Goal: Task Accomplishment & Management: Manage account settings

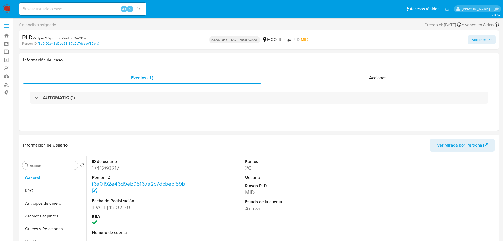
select select "10"
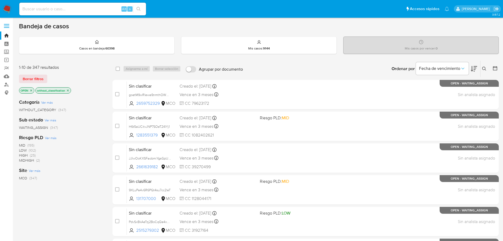
scroll to position [176, 0]
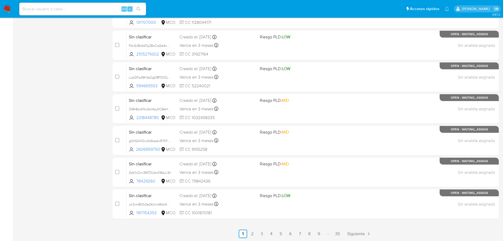
click at [55, 10] on input at bounding box center [82, 9] width 127 height 7
paste input "2061687298"
type input "2061687298"
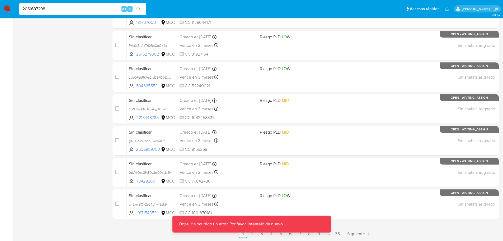
click at [51, 11] on input "2061687298" at bounding box center [82, 9] width 127 height 7
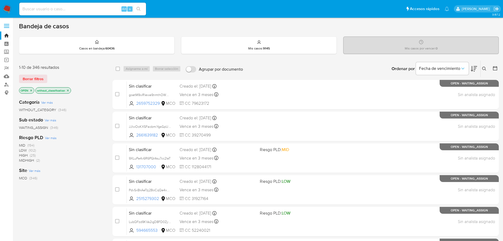
click at [60, 11] on input at bounding box center [82, 9] width 127 height 7
paste input "2061687298"
type input "2061687298"
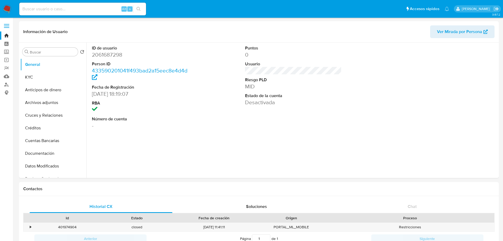
select select "10"
click at [28, 80] on button "KYC" at bounding box center [51, 77] width 62 height 13
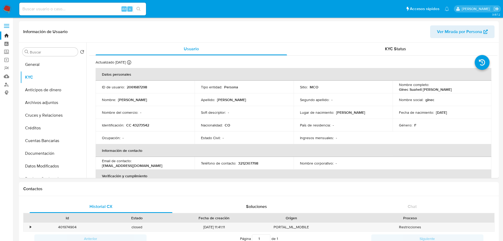
click at [56, 10] on input at bounding box center [82, 9] width 127 height 7
paste input "39343984"
type input "39343984"
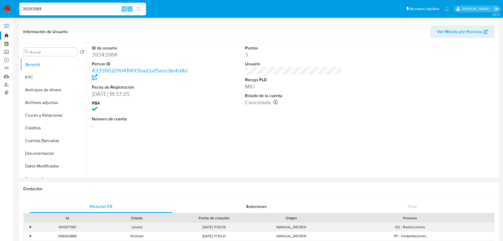
select select "10"
click at [57, 76] on button "KYC" at bounding box center [51, 77] width 62 height 13
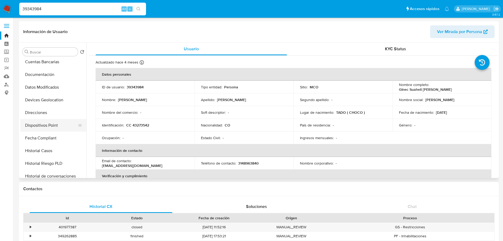
scroll to position [79, 0]
click at [50, 149] on button "Historial Casos" at bounding box center [51, 150] width 62 height 13
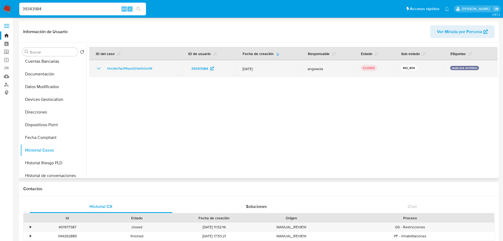
click at [99, 68] on icon "Mostrar/Ocultar" at bounding box center [99, 68] width 6 height 6
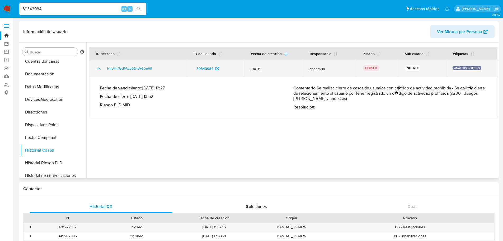
click at [99, 69] on icon "Mostrar/Ocultar" at bounding box center [99, 68] width 6 height 6
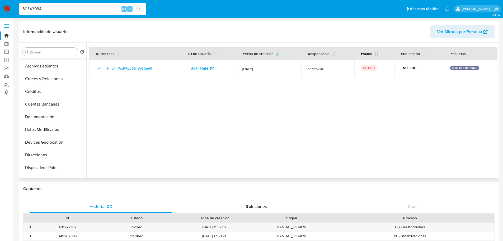
scroll to position [0, 0]
click at [37, 76] on button "KYC" at bounding box center [51, 77] width 62 height 13
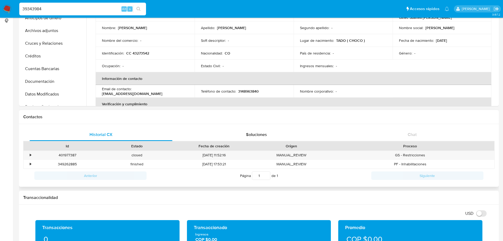
scroll to position [79, 0]
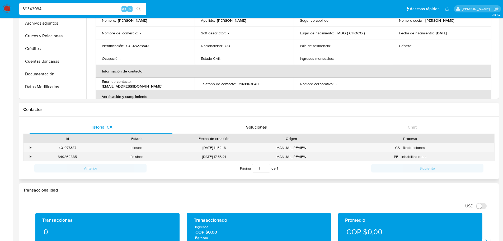
click at [31, 157] on div "•" at bounding box center [30, 156] width 1 height 5
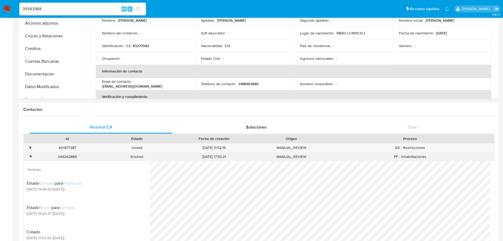
click at [31, 157] on div "•" at bounding box center [30, 156] width 1 height 5
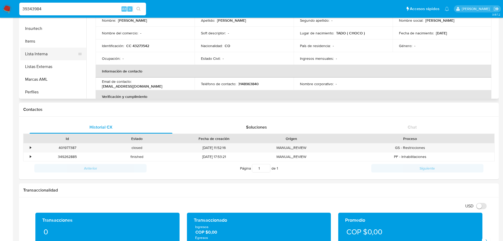
scroll to position [223, 0]
click at [48, 68] on button "Restricciones Nuevo Mundo" at bounding box center [51, 66] width 62 height 13
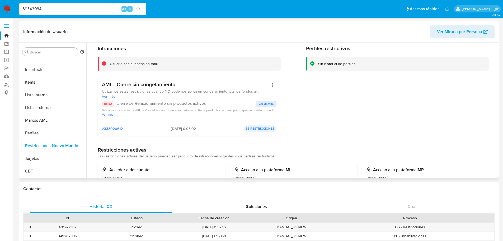
scroll to position [53, 0]
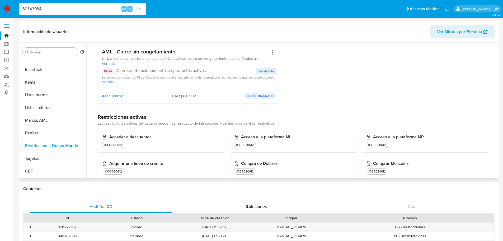
click at [260, 71] on span "Ver detalle" at bounding box center [266, 70] width 15 height 5
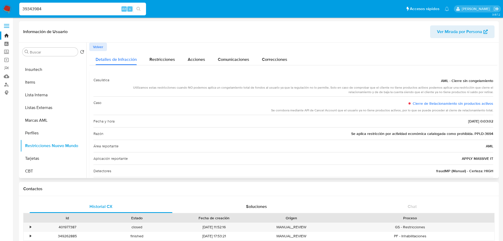
drag, startPoint x: 365, startPoint y: 135, endPoint x: 458, endPoint y: 131, distance: 92.5
click at [458, 131] on span "Se aplica restricción por actividad económica catalogada como prohibida. PPLD-3…" at bounding box center [422, 133] width 142 height 5
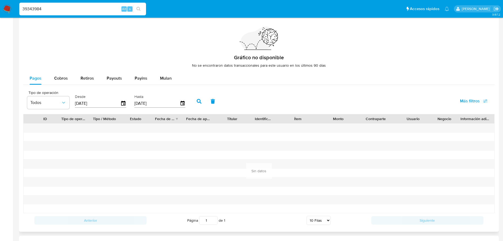
scroll to position [337, 0]
click at [125, 105] on icon "button" at bounding box center [123, 103] width 4 height 5
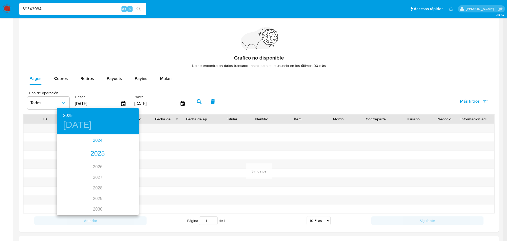
click at [99, 139] on div "2024" at bounding box center [98, 140] width 82 height 11
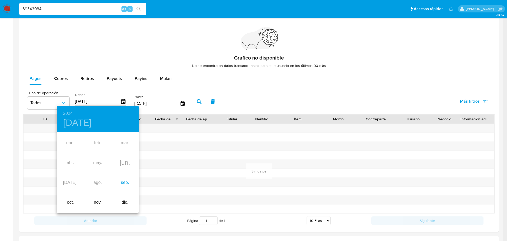
click at [131, 181] on div "sep." at bounding box center [124, 182] width 27 height 20
type input "06/09/2024"
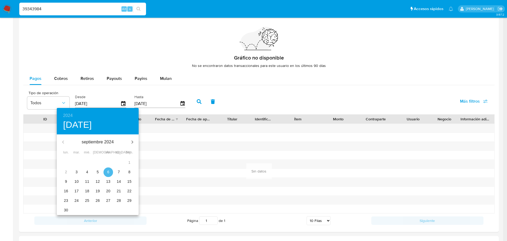
click at [109, 172] on p "6" at bounding box center [108, 171] width 2 height 5
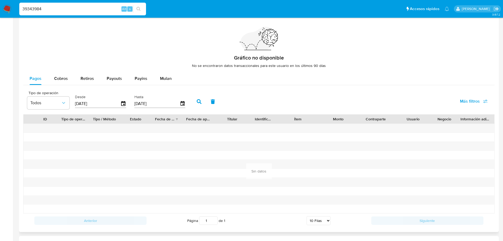
click at [201, 100] on icon "button" at bounding box center [199, 101] width 5 height 5
click at [59, 79] on span "Cobros" at bounding box center [61, 78] width 14 height 6
select select "10"
click at [124, 105] on icon "button" at bounding box center [123, 103] width 9 height 9
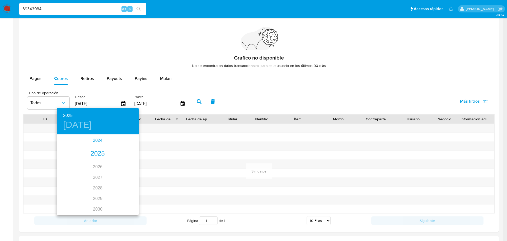
click at [96, 139] on div "2024" at bounding box center [98, 140] width 82 height 11
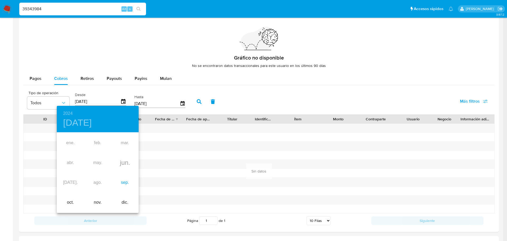
click at [127, 183] on div "sep." at bounding box center [124, 182] width 27 height 20
type input "06/09/2024"
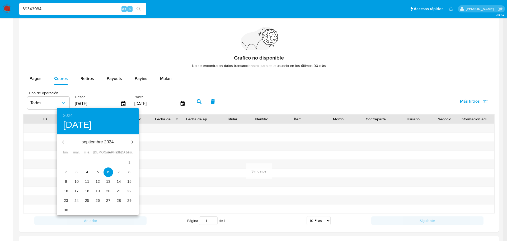
click at [108, 172] on p "6" at bounding box center [108, 171] width 2 height 5
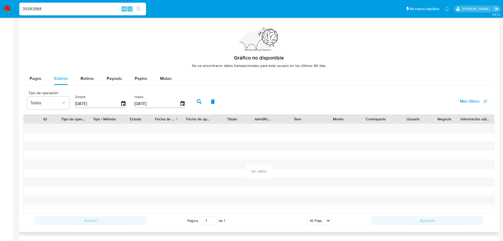
click at [198, 98] on button "button" at bounding box center [199, 101] width 14 height 13
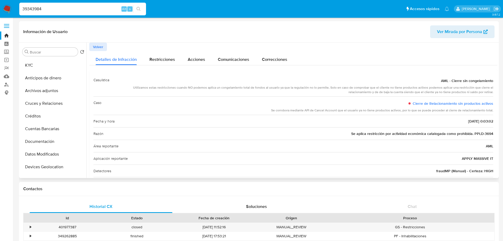
scroll to position [0, 0]
click at [38, 81] on button "KYC" at bounding box center [51, 77] width 62 height 13
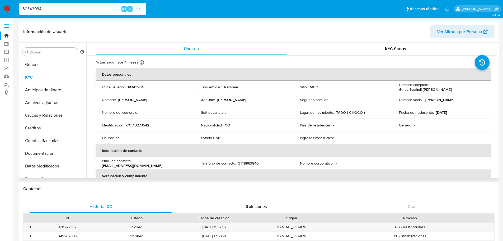
click at [136, 123] on p "CC 43273542" at bounding box center [137, 125] width 23 height 5
copy p "43273542"
click at [10, 9] on img at bounding box center [7, 8] width 9 height 9
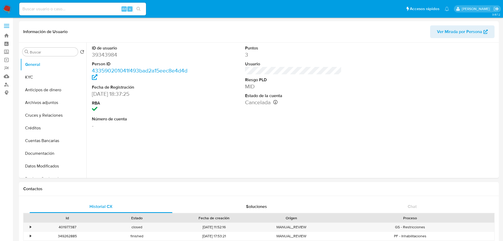
select select "10"
click at [45, 11] on input at bounding box center [82, 9] width 127 height 7
paste input "2061687298"
type input "2061687298"
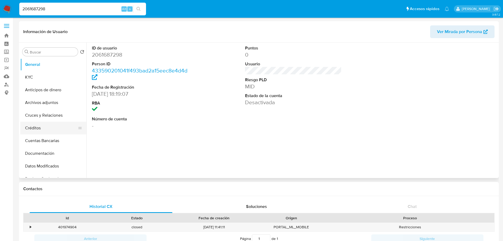
select select "10"
drag, startPoint x: 40, startPoint y: 76, endPoint x: 86, endPoint y: 95, distance: 49.7
click at [41, 76] on button "KYC" at bounding box center [53, 77] width 66 height 13
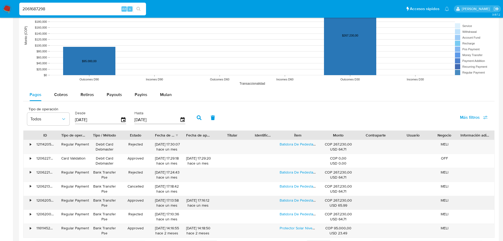
scroll to position [423, 0]
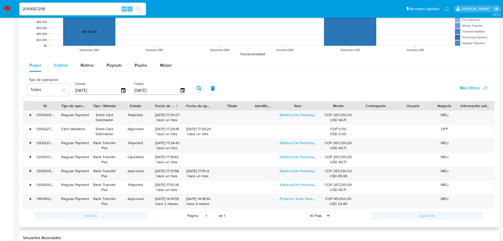
click at [62, 71] on div "Cobros" at bounding box center [61, 65] width 14 height 13
select select "10"
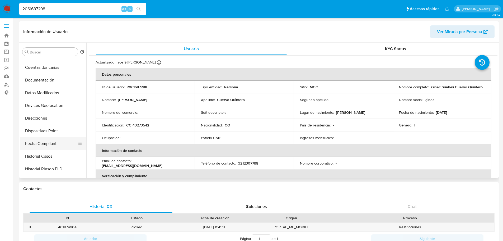
scroll to position [106, 0]
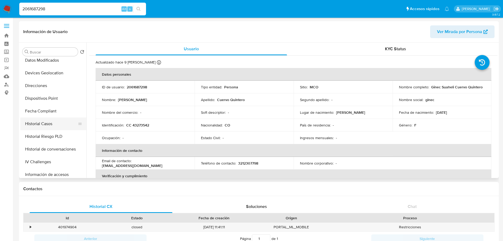
click at [40, 120] on button "Historial Casos" at bounding box center [51, 123] width 62 height 13
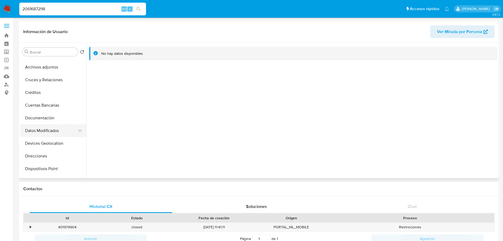
scroll to position [0, 0]
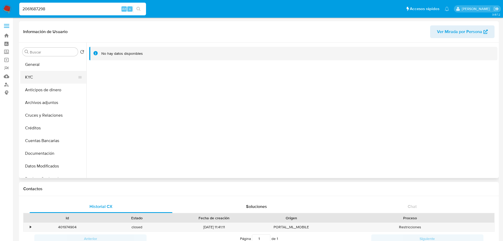
click at [36, 77] on button "KYC" at bounding box center [51, 77] width 62 height 13
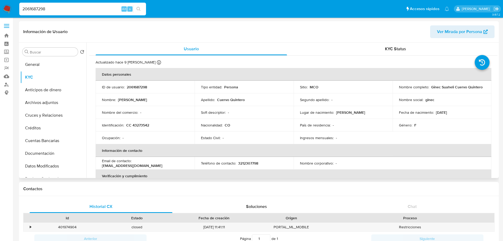
click at [140, 87] on p "2061687298" at bounding box center [137, 87] width 20 height 5
copy p "2061687298"
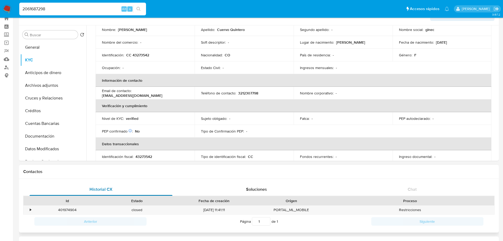
scroll to position [26, 0]
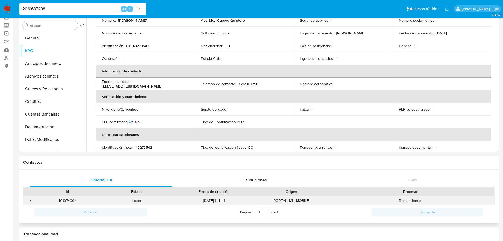
click at [29, 200] on div "•" at bounding box center [28, 200] width 9 height 9
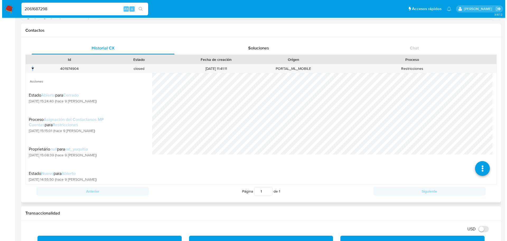
scroll to position [158, 0]
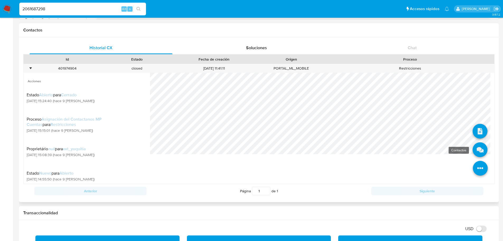
click at [474, 148] on icon at bounding box center [480, 149] width 15 height 15
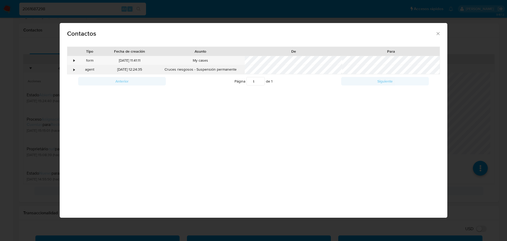
click at [72, 72] on div "•" at bounding box center [71, 69] width 9 height 9
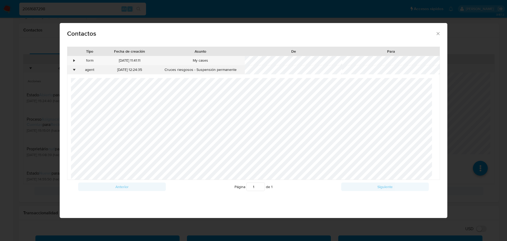
click at [72, 72] on div "•" at bounding box center [71, 69] width 9 height 9
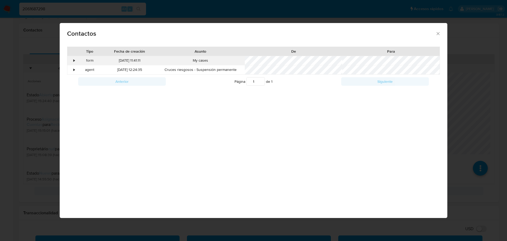
click at [73, 60] on div "•" at bounding box center [71, 60] width 9 height 9
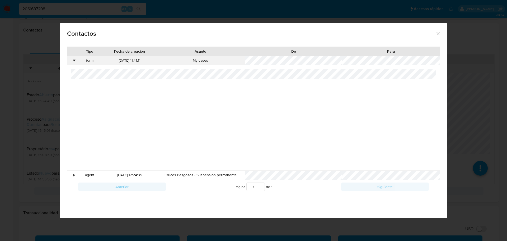
click at [73, 61] on div "•" at bounding box center [71, 60] width 9 height 9
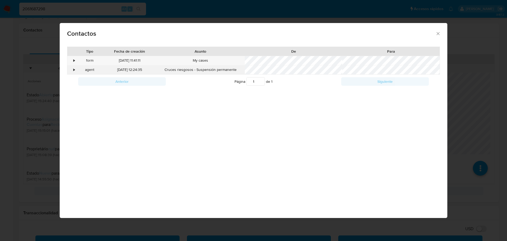
click at [74, 67] on div "•" at bounding box center [74, 69] width 1 height 5
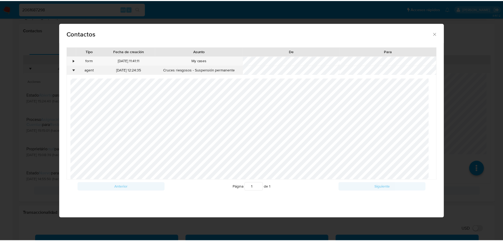
scroll to position [28, 0]
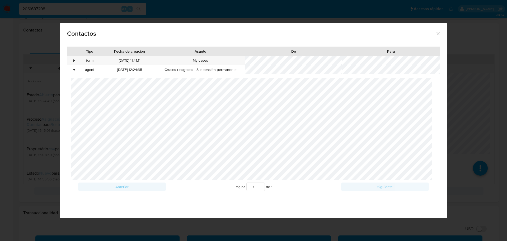
click at [1, 139] on div "Contactos Tipo Fecha de creación Asunto De Para • form 25/08/2025 11:41:11 My c…" at bounding box center [253, 120] width 507 height 241
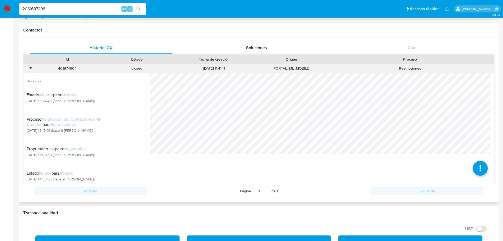
click at [30, 70] on div "•" at bounding box center [28, 68] width 9 height 9
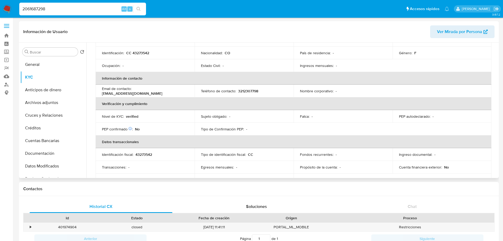
scroll to position [0, 0]
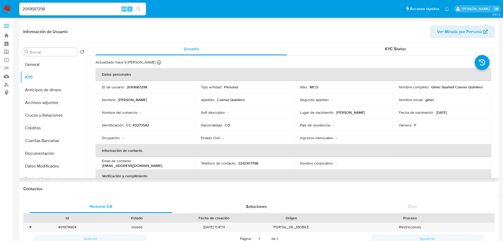
click at [146, 125] on p "CC 43273542" at bounding box center [137, 125] width 23 height 5
copy p "43273542"
drag, startPoint x: 429, startPoint y: 88, endPoint x: 466, endPoint y: 73, distance: 39.9
click at [479, 88] on p "Ginec Suaheli Cuervo Quintero" at bounding box center [456, 87] width 51 height 5
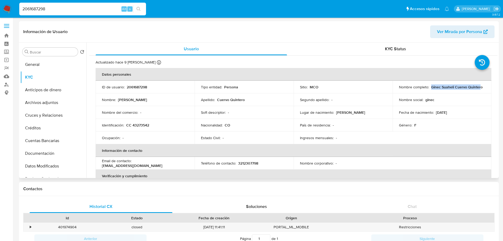
copy p "Ginec Suaheli Cuervo Quinter"
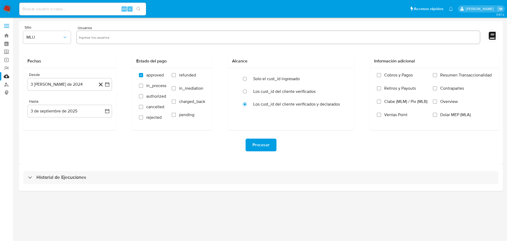
click at [109, 36] on input "text" at bounding box center [278, 37] width 399 height 8
paste input "2061687298"
type input "2061687298"
click at [66, 41] on button "MLU" at bounding box center [47, 37] width 48 height 13
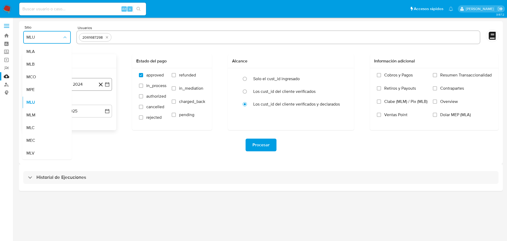
drag, startPoint x: 55, startPoint y: 77, endPoint x: 71, endPoint y: 83, distance: 17.1
click at [55, 77] on div "MCO" at bounding box center [45, 77] width 38 height 13
drag, startPoint x: 175, startPoint y: 73, endPoint x: 173, endPoint y: 77, distance: 4.5
click at [175, 73] on input "refunded" at bounding box center [174, 75] width 4 height 4
checkbox input "true"
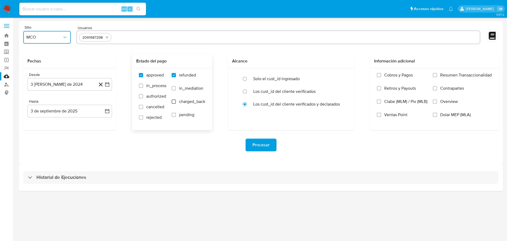
click at [173, 102] on input "charged_back" at bounding box center [174, 101] width 4 height 4
checkbox input "true"
click at [265, 146] on span "Procesar" at bounding box center [260, 145] width 17 height 12
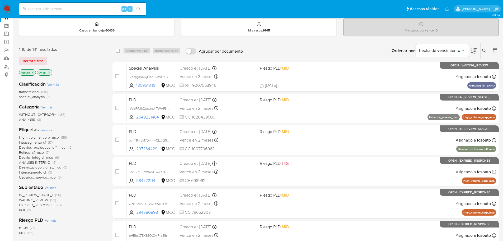
scroll to position [26, 0]
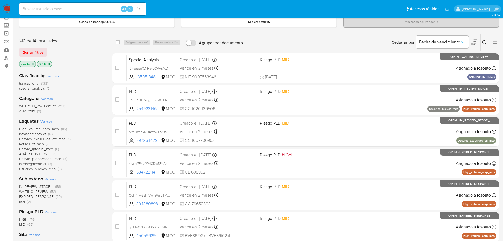
click at [21, 201] on span "ROI" at bounding box center [22, 201] width 6 height 5
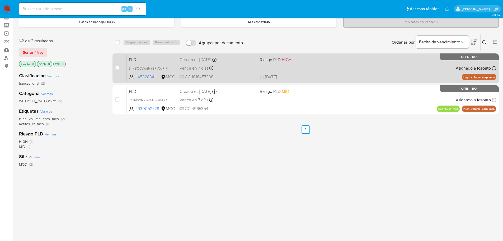
click at [283, 69] on div "PLD 3hKBOCsW6HY8RV0yR1RCZjl9 145328341 MCO Riesgo PLD: HIGH Creado el: [DATE] C…" at bounding box center [311, 68] width 369 height 27
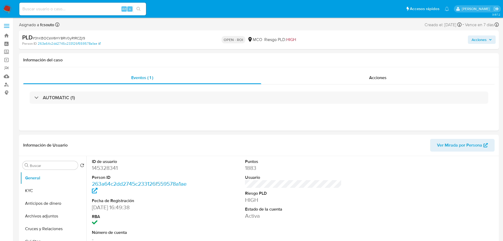
select select "10"
click at [373, 72] on div "Acciones" at bounding box center [377, 77] width 233 height 13
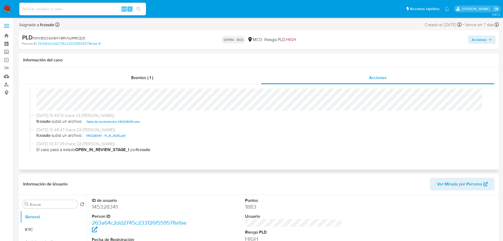
scroll to position [79, 0]
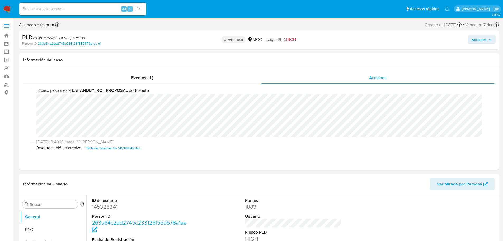
drag, startPoint x: 481, startPoint y: 42, endPoint x: 473, endPoint y: 45, distance: 8.3
click at [480, 42] on span "Acciones" at bounding box center [479, 39] width 15 height 8
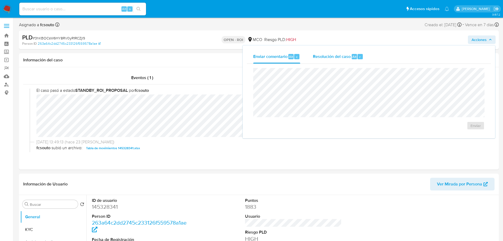
drag, startPoint x: 326, startPoint y: 63, endPoint x: 324, endPoint y: 65, distance: 3.4
click at [326, 63] on div "Resolución del caso Alt r" at bounding box center [338, 57] width 50 height 14
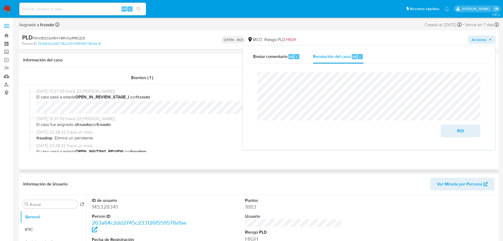
scroll to position [158, 0]
click at [466, 132] on span "ROI" at bounding box center [461, 131] width 26 height 12
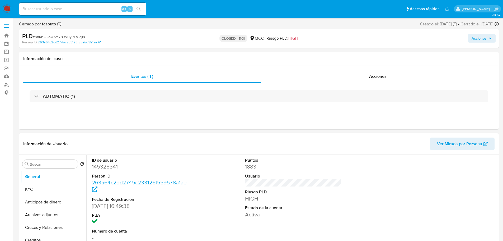
select select "10"
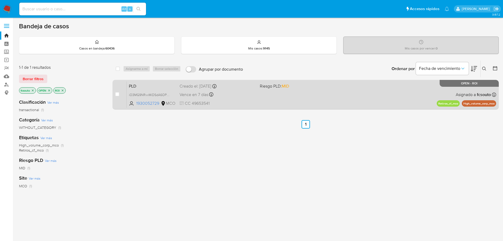
click at [300, 99] on div "PLD iO3MG9NRvvMiDSdA6OPppEP3 1930052729 MCO Riesgo PLD: MID Creado el: [DATE] C…" at bounding box center [311, 94] width 369 height 27
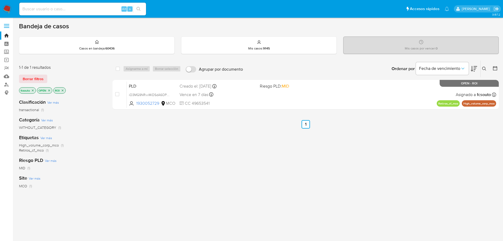
click at [7, 8] on img at bounding box center [7, 8] width 9 height 9
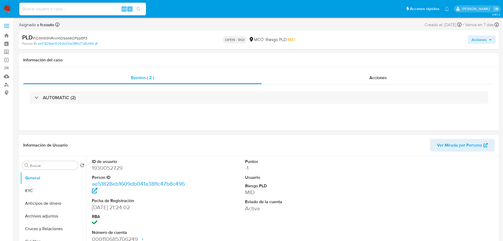
select select "10"
click at [379, 76] on span "Acciones" at bounding box center [377, 77] width 17 height 6
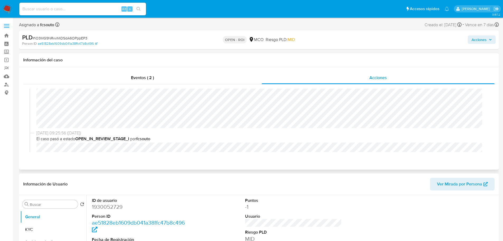
scroll to position [79, 0]
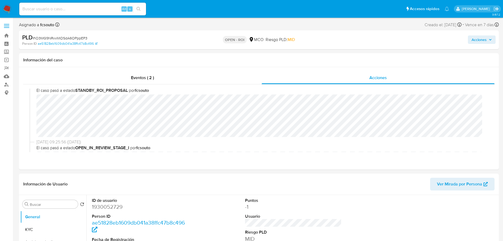
click at [479, 41] on span "Acciones" at bounding box center [479, 39] width 15 height 8
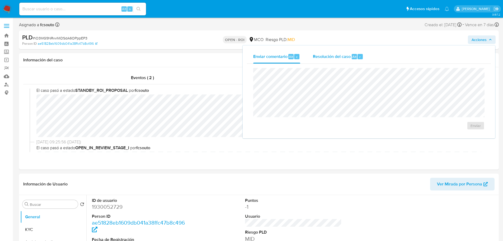
click at [338, 61] on div "Resolución del caso Alt r" at bounding box center [338, 57] width 50 height 14
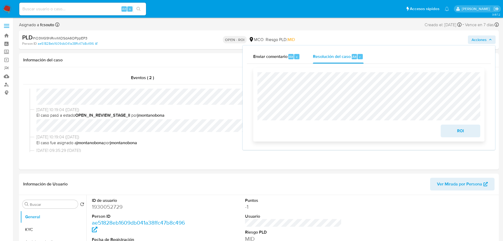
scroll to position [0, 0]
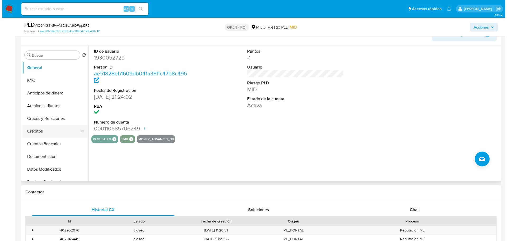
scroll to position [132, 0]
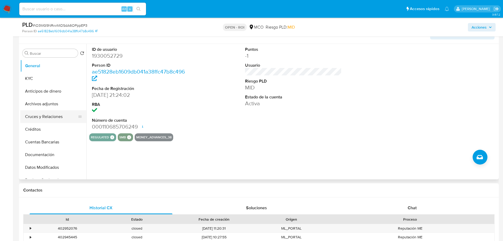
click at [45, 110] on button "Cruces y Relaciones" at bounding box center [51, 116] width 62 height 13
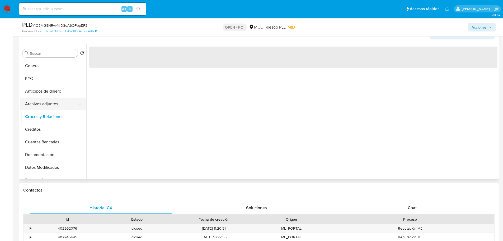
click at [47, 105] on button "Archivos adjuntos" at bounding box center [51, 103] width 62 height 13
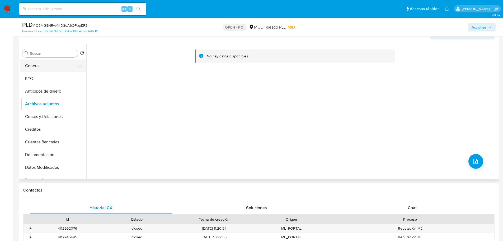
click at [38, 62] on button "General" at bounding box center [51, 65] width 62 height 13
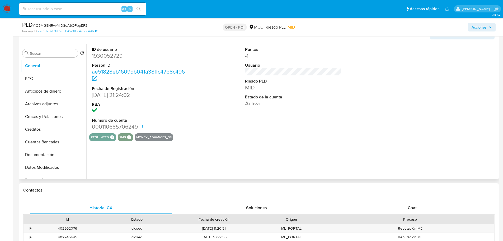
click at [112, 55] on dd "1930052729" at bounding box center [140, 55] width 97 height 7
copy dd "1930052729"
click at [49, 107] on button "Archivos adjuntos" at bounding box center [51, 103] width 62 height 13
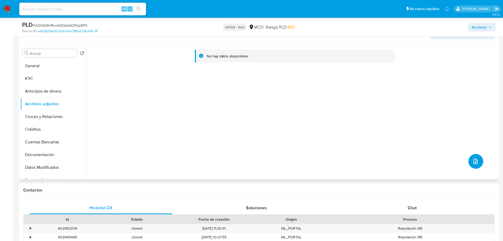
click at [476, 161] on icon "upload-file" at bounding box center [475, 161] width 6 height 6
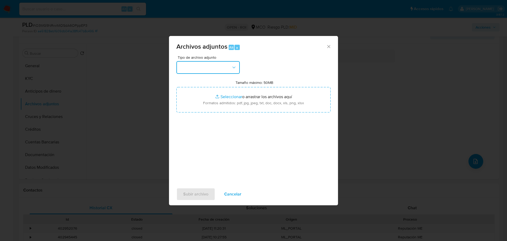
drag, startPoint x: 217, startPoint y: 68, endPoint x: 214, endPoint y: 74, distance: 7.4
click at [217, 68] on button "button" at bounding box center [207, 67] width 63 height 13
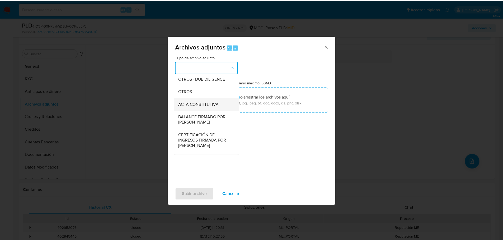
scroll to position [79, 0]
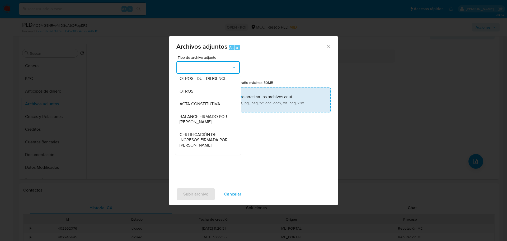
click at [201, 97] on div "OTROS" at bounding box center [207, 91] width 54 height 13
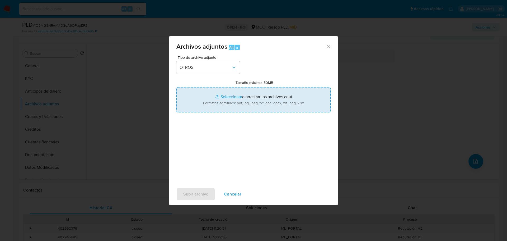
type input "C:\fakepath\Tabla de movimientos 1930052729.xlsx"
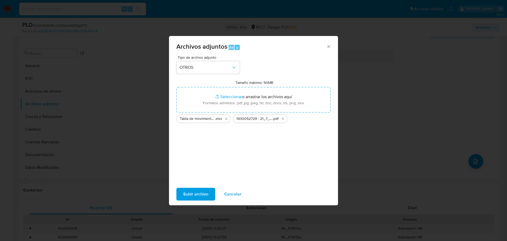
click at [209, 194] on button "Subir archivo" at bounding box center [195, 193] width 39 height 13
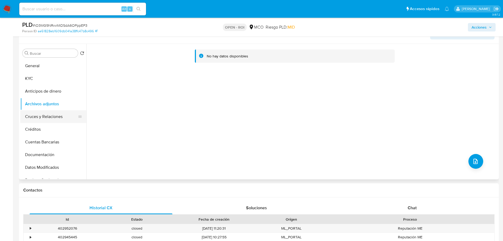
click at [42, 122] on button "Cruces y Relaciones" at bounding box center [51, 116] width 62 height 13
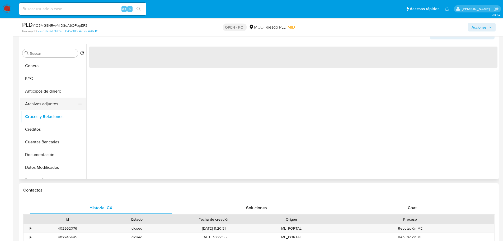
click at [45, 107] on button "Archivos adjuntos" at bounding box center [51, 103] width 62 height 13
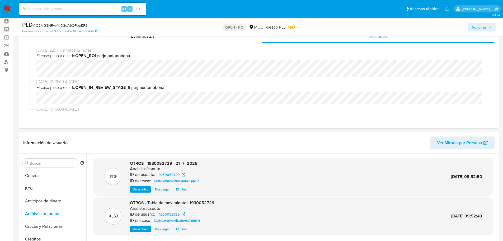
scroll to position [0, 0]
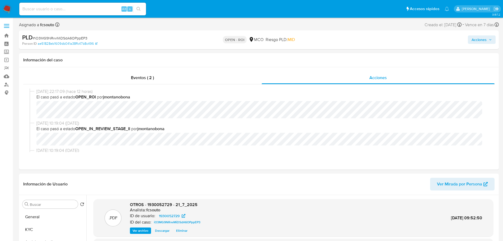
click at [482, 39] on span "Acciones" at bounding box center [479, 39] width 15 height 8
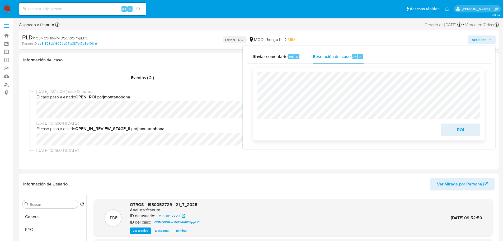
click at [458, 131] on span "ROI" at bounding box center [461, 130] width 26 height 12
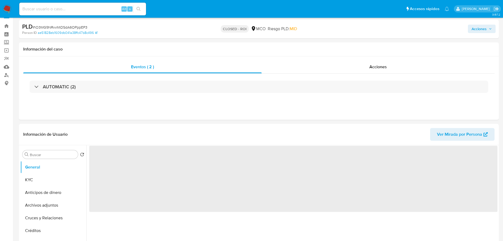
scroll to position [26, 0]
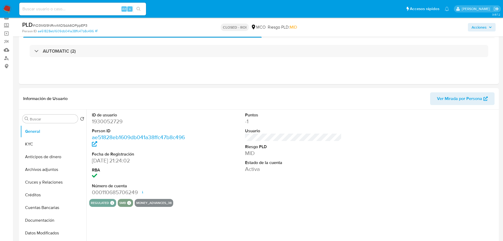
select select "10"
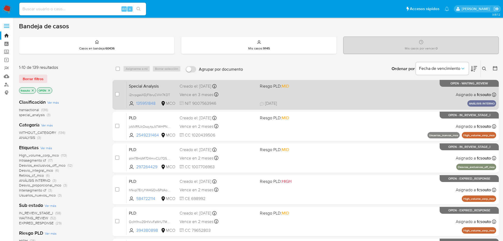
click at [333, 99] on div "Special Analysis i2ncpgssXDjFIbruCVVr7KDT 135951848 MCO Riesgo PLD: MID Creado …" at bounding box center [311, 94] width 369 height 27
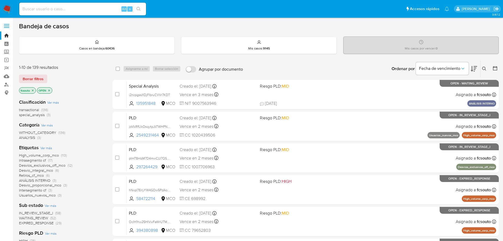
click at [472, 67] on icon at bounding box center [474, 69] width 6 height 6
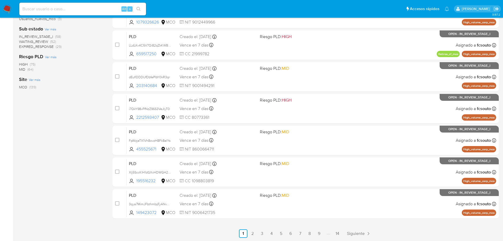
scroll to position [176, 0]
click at [254, 233] on link "2" at bounding box center [252, 233] width 8 height 8
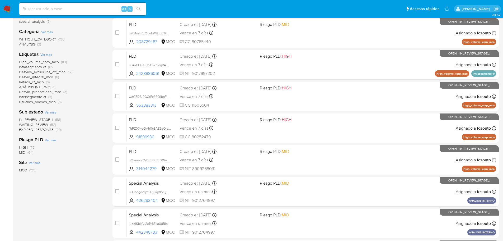
scroll to position [176, 0]
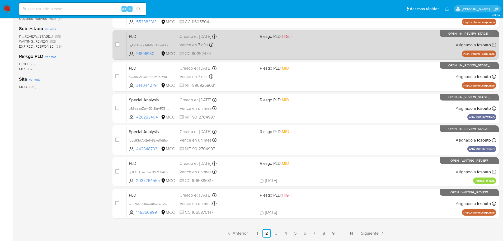
click at [256, 235] on link "1" at bounding box center [257, 233] width 8 height 8
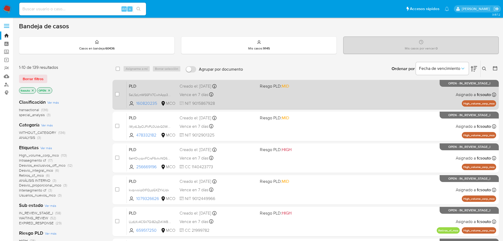
click at [236, 92] on div "Vence en 7 [PERSON_NAME] el [DATE] 07:05:19" at bounding box center [218, 94] width 76 height 7
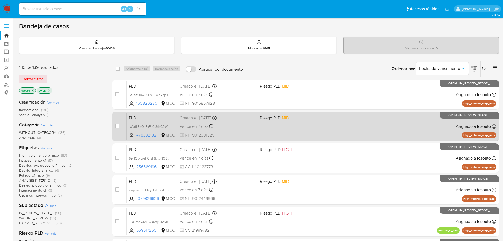
click at [263, 122] on div "PLD iWydL3pOJFkPL0UdxG0WbMuB 478332182 MCO Riesgo PLD: MID Creado el: [DATE] Cr…" at bounding box center [311, 126] width 369 height 27
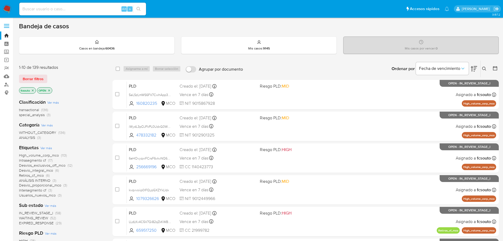
click at [70, 8] on input at bounding box center [82, 9] width 127 height 7
paste input "39343984"
type input "39343984"
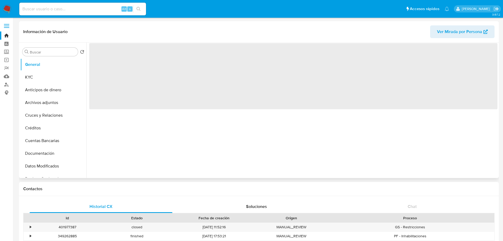
select select "10"
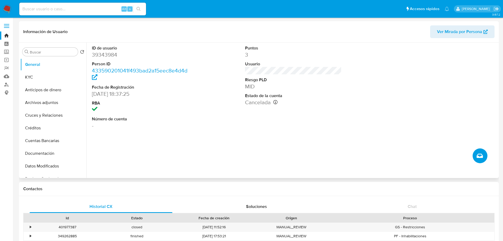
click at [482, 158] on span "Crear caso manual" at bounding box center [480, 155] width 6 height 6
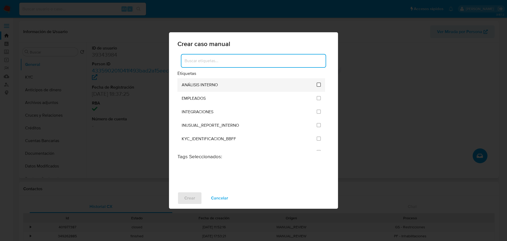
click at [317, 83] on input "1890" at bounding box center [319, 84] width 4 height 4
checkbox input "true"
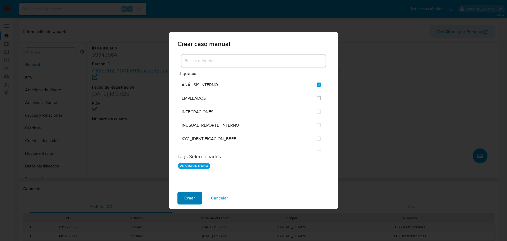
click at [191, 199] on span "Crear" at bounding box center [189, 198] width 11 height 12
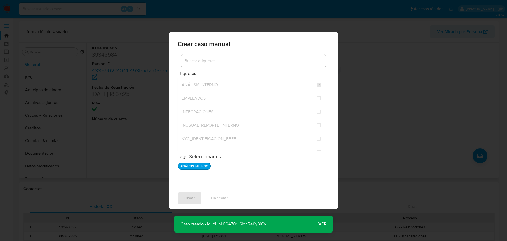
click at [324, 224] on span "Ver" at bounding box center [322, 224] width 8 height 0
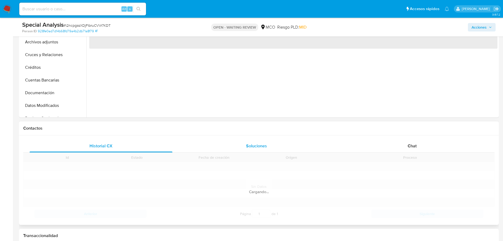
scroll to position [185, 0]
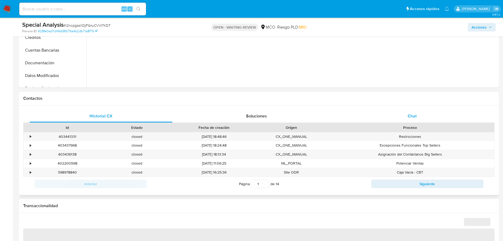
select select "10"
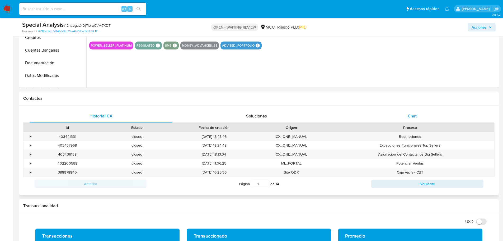
click at [415, 117] on span "Chat" at bounding box center [412, 116] width 9 height 6
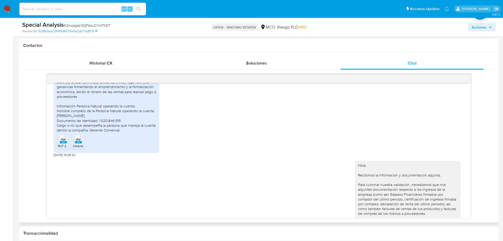
scroll to position [264, 0]
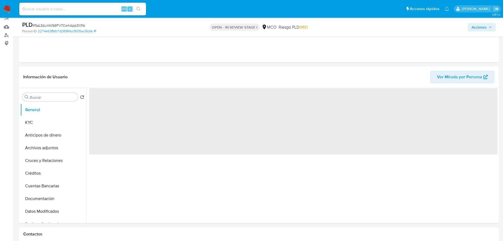
scroll to position [53, 0]
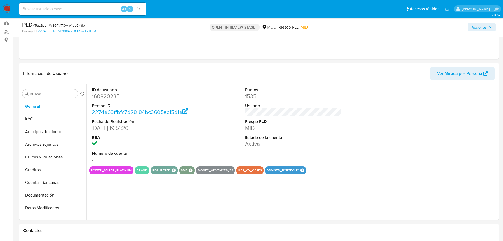
select select "10"
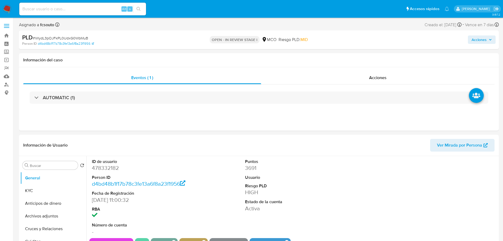
select select "10"
click at [108, 164] on dd "478332182" at bounding box center [140, 167] width 97 height 7
copy dd "478332182"
click at [112, 168] on dd "478332182" at bounding box center [140, 167] width 97 height 7
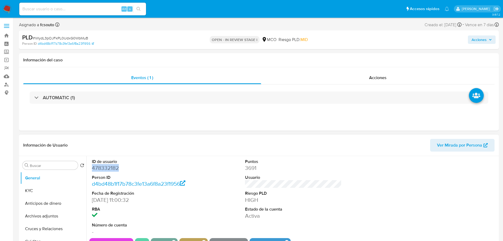
click at [112, 168] on dd "478332182" at bounding box center [140, 167] width 97 height 7
click at [112, 166] on dd "478332182" at bounding box center [140, 167] width 97 height 7
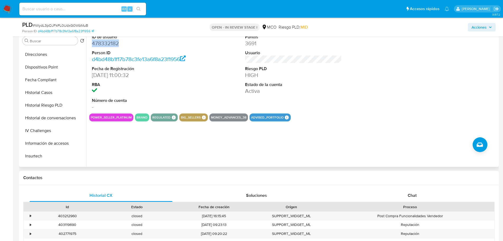
scroll to position [132, 0]
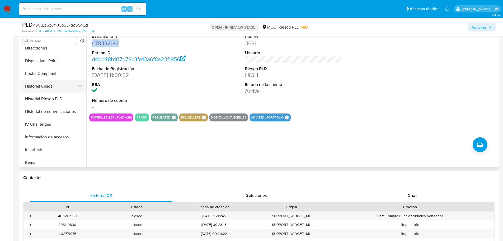
click at [52, 83] on button "Historial Casos" at bounding box center [51, 86] width 62 height 13
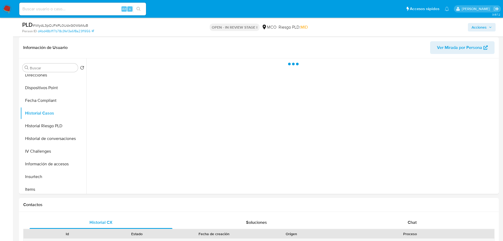
scroll to position [53, 0]
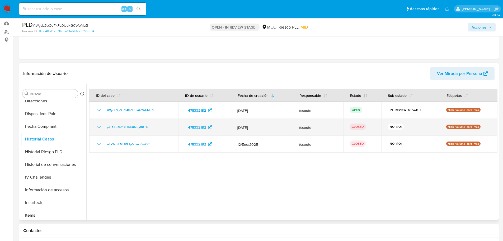
click at [99, 126] on icon "Mostrar/Ocultar" at bounding box center [99, 127] width 6 height 6
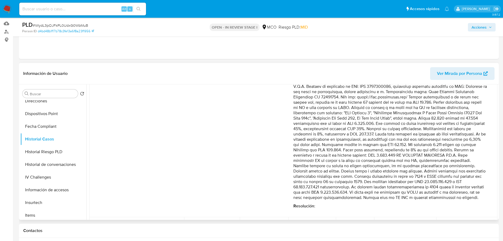
scroll to position [93, 0]
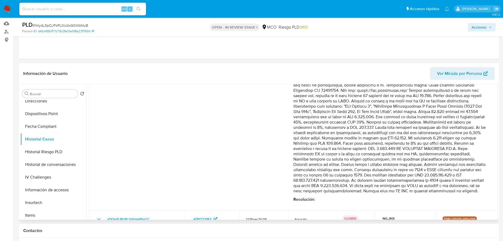
drag, startPoint x: 327, startPoint y: 109, endPoint x: 401, endPoint y: 197, distance: 115.3
click at [401, 193] on p "Comentario :" at bounding box center [390, 124] width 194 height 137
click at [356, 141] on p "Comentario :" at bounding box center [390, 124] width 194 height 137
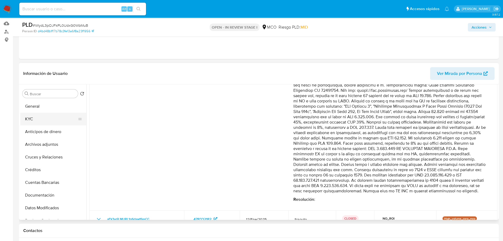
click at [43, 117] on button "KYC" at bounding box center [51, 118] width 62 height 13
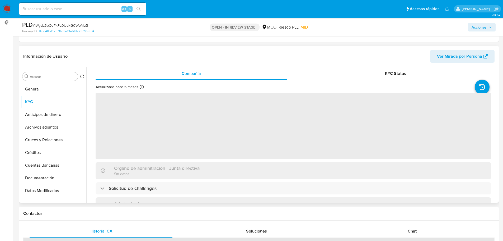
scroll to position [79, 0]
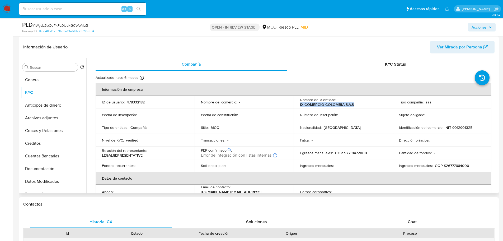
drag, startPoint x: 299, startPoint y: 105, endPoint x: 352, endPoint y: 106, distance: 53.1
click at [352, 106] on p "IX COMERCIO COLOMBIA S.A.S" at bounding box center [327, 104] width 54 height 5
copy p "IX COMERCIO COLOMBIA S.A.S"
click at [299, 131] on td "Nacionalidad : Colombia" at bounding box center [343, 127] width 99 height 13
click at [479, 26] on span "Acciones" at bounding box center [479, 27] width 15 height 8
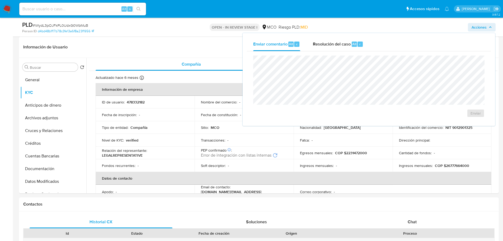
drag, startPoint x: 332, startPoint y: 43, endPoint x: 323, endPoint y: 52, distance: 13.1
click at [331, 43] on span "Resolución del caso" at bounding box center [332, 44] width 38 height 6
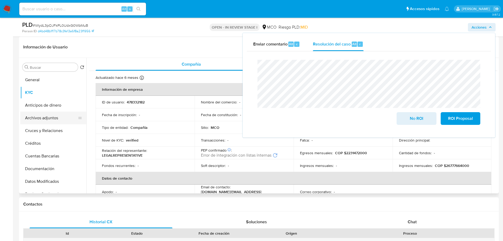
click at [39, 114] on button "Archivos adjuntos" at bounding box center [51, 117] width 62 height 13
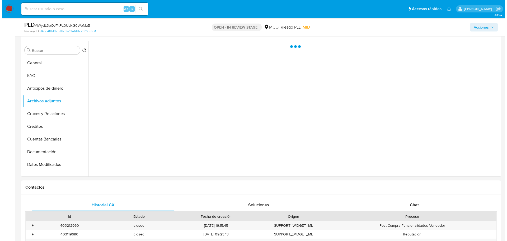
scroll to position [106, 0]
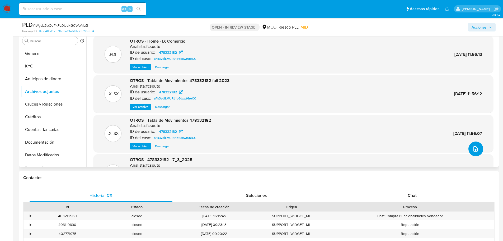
click at [473, 148] on icon "upload-file" at bounding box center [475, 149] width 6 height 6
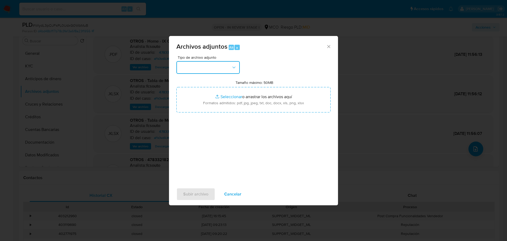
click at [225, 69] on button "button" at bounding box center [207, 67] width 63 height 13
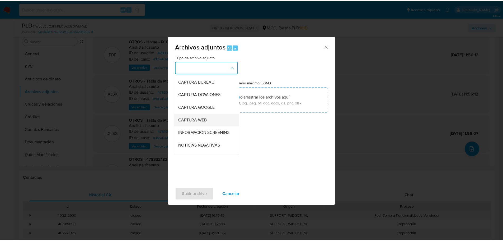
scroll to position [26, 0]
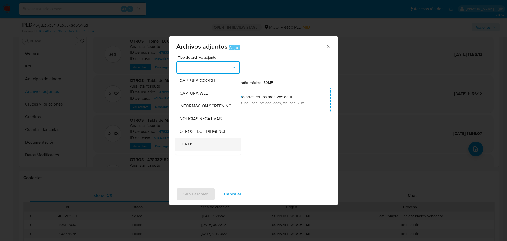
click at [202, 148] on div "OTROS" at bounding box center [207, 144] width 54 height 13
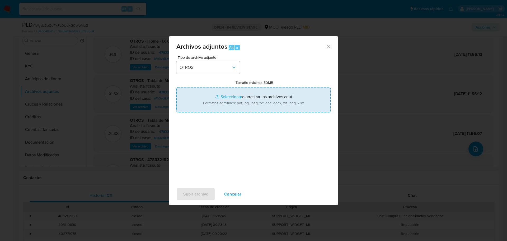
click at [235, 110] on input "Tamaño máximo: 50MB Seleccionar archivos" at bounding box center [253, 99] width 154 height 25
type input "C:\fakepath\478332182 - 3_9_2025.pdf"
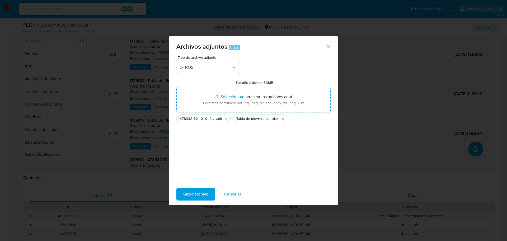
click at [194, 192] on span "Subir archivo" at bounding box center [195, 194] width 25 height 12
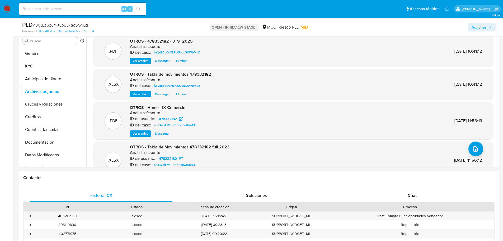
click at [484, 29] on span "Acciones" at bounding box center [479, 27] width 15 height 8
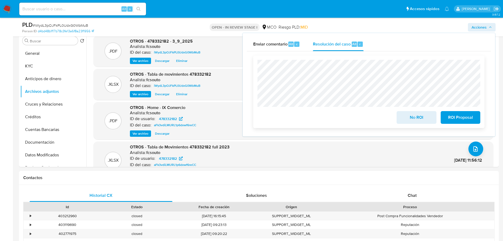
click at [411, 117] on span "No ROI" at bounding box center [417, 117] width 26 height 12
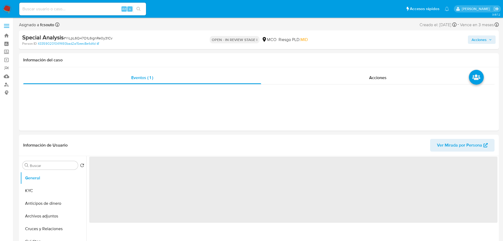
select select "10"
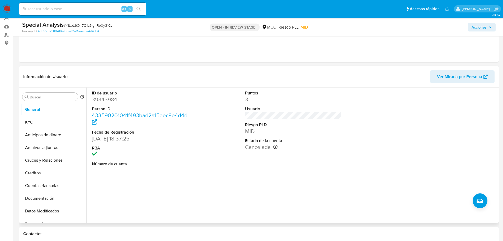
scroll to position [53, 0]
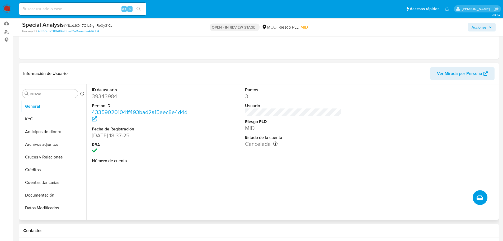
click at [482, 196] on icon "Crear caso manual" at bounding box center [480, 197] width 6 height 6
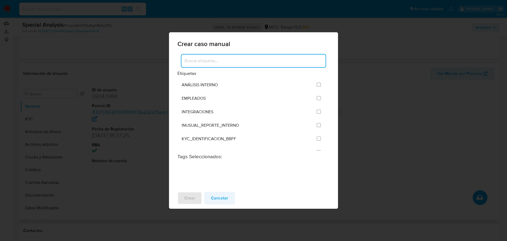
click at [223, 199] on span "Cancelar" at bounding box center [219, 198] width 17 height 12
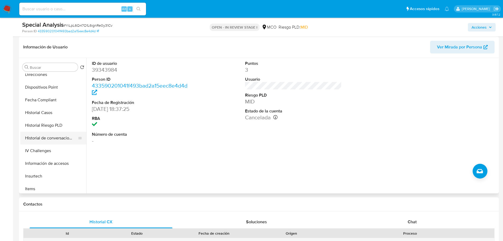
scroll to position [223, 0]
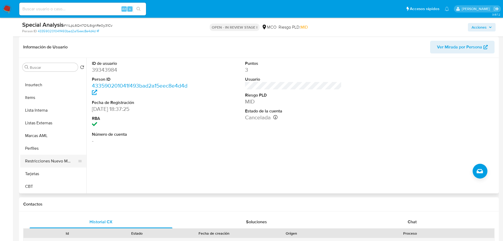
click at [51, 162] on button "Restricciones Nuevo Mundo" at bounding box center [51, 160] width 62 height 13
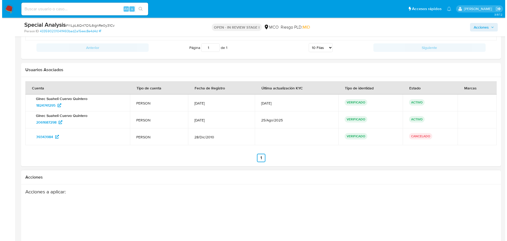
scroll to position [685, 0]
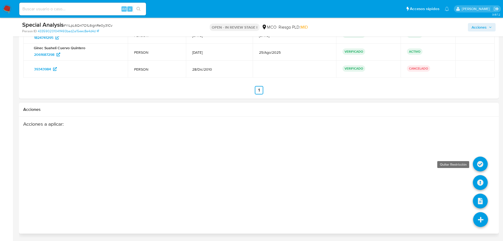
click at [482, 165] on icon at bounding box center [480, 163] width 15 height 15
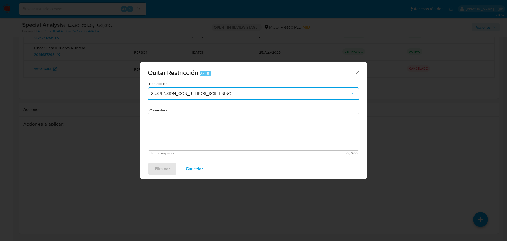
click at [258, 97] on button "SUSPENSION_CON_RETIROS_SCREENING" at bounding box center [253, 93] width 211 height 13
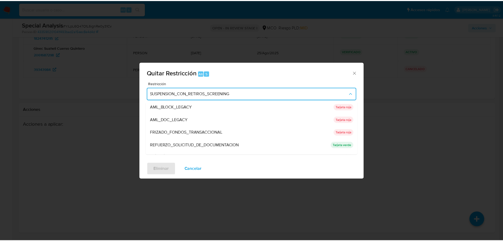
scroll to position [49, 0]
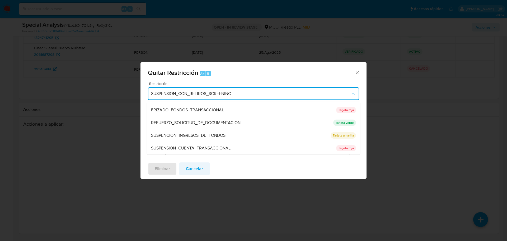
click at [203, 167] on button "Cancelar" at bounding box center [194, 168] width 31 height 13
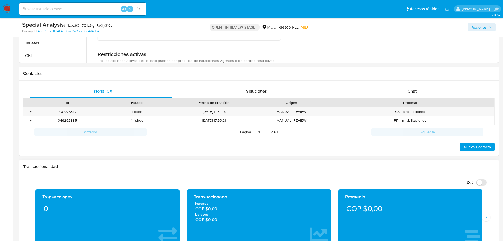
scroll to position [0, 0]
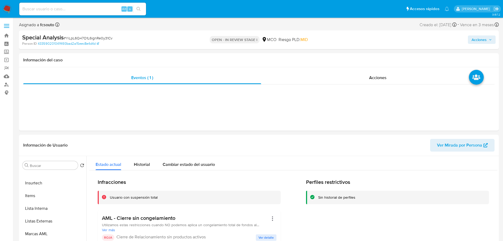
click at [154, 218] on h3 "AML - Cierre sin congelamiento" at bounding box center [185, 217] width 167 height 7
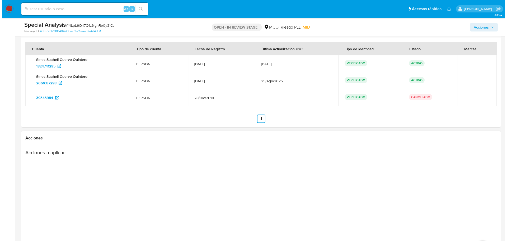
scroll to position [685, 0]
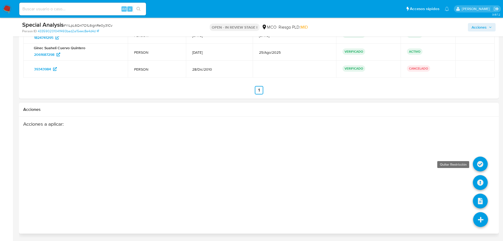
click at [480, 165] on icon at bounding box center [480, 163] width 15 height 15
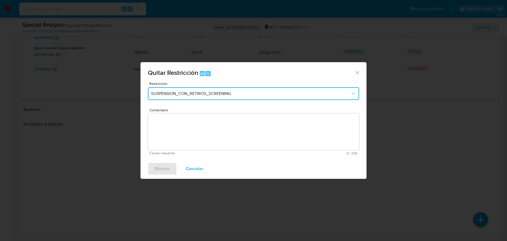
click at [243, 95] on span "SUSPENSION_CON_RETIROS_SCREENING" at bounding box center [251, 93] width 200 height 5
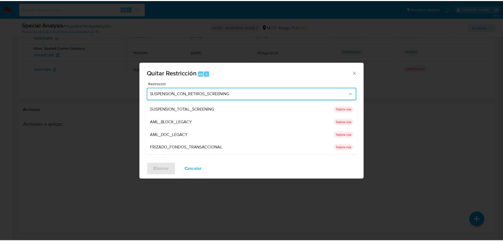
scroll to position [0, 0]
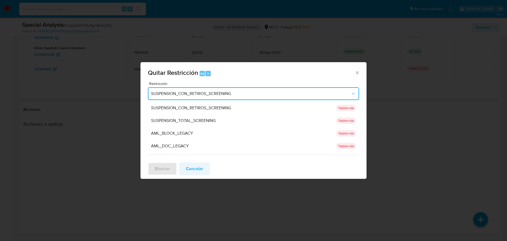
click at [201, 168] on span "Cancelar" at bounding box center [194, 169] width 17 height 12
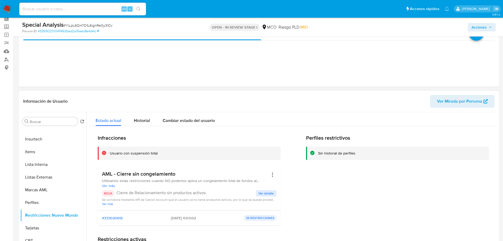
scroll to position [79, 0]
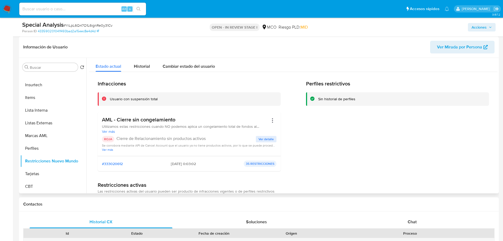
click at [263, 137] on span "Ver detalle" at bounding box center [266, 138] width 15 height 5
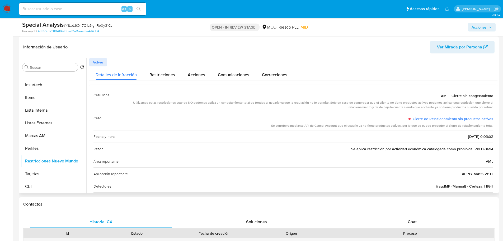
scroll to position [26, 0]
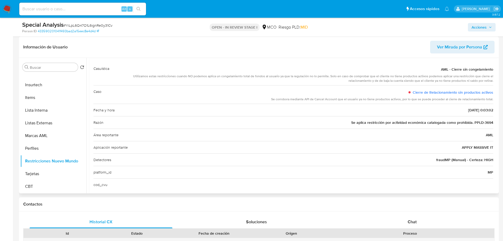
drag, startPoint x: 438, startPoint y: 71, endPoint x: 487, endPoint y: 70, distance: 48.9
click at [487, 70] on div "AML - Cierre sin congelamiento" at bounding box center [304, 69] width 380 height 10
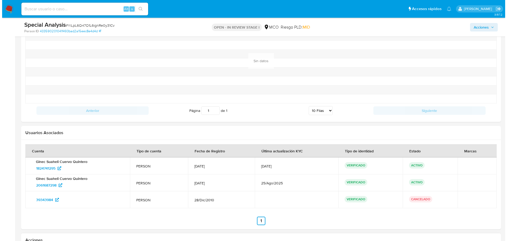
scroll to position [685, 0]
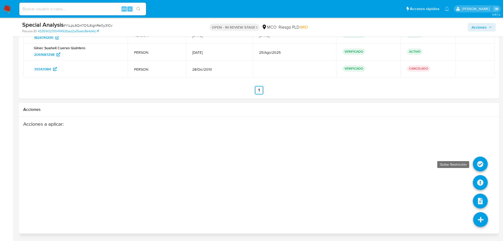
click at [486, 165] on icon at bounding box center [480, 163] width 15 height 15
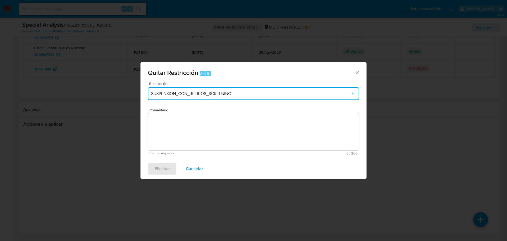
click at [226, 89] on button "SUSPENSION_CON_RETIROS_SCREENING" at bounding box center [253, 93] width 211 height 13
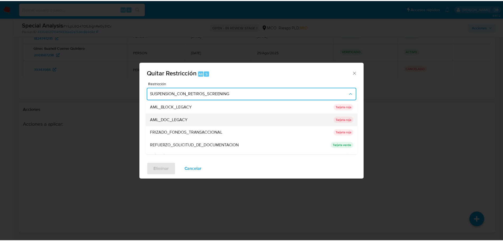
scroll to position [49, 0]
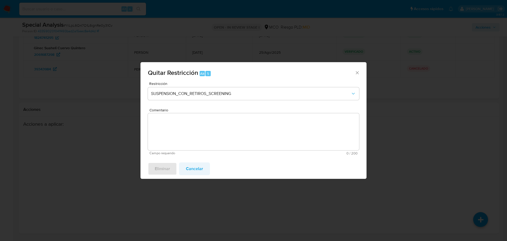
click at [194, 172] on span "Cancelar" at bounding box center [194, 169] width 17 height 12
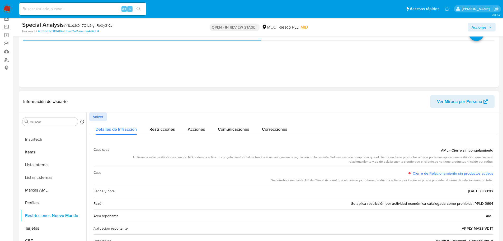
scroll to position [0, 0]
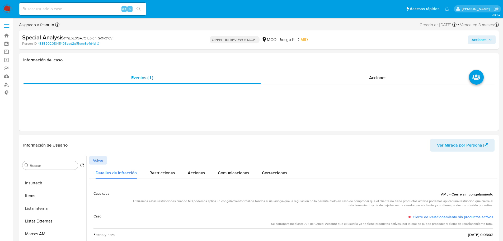
click at [479, 38] on span "Acciones" at bounding box center [479, 39] width 15 height 8
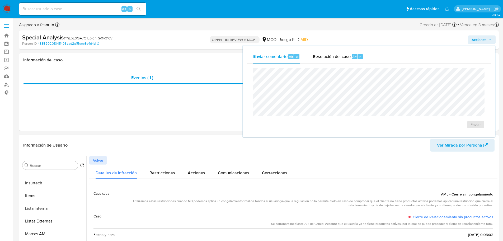
drag, startPoint x: 341, startPoint y: 60, endPoint x: 337, endPoint y: 65, distance: 6.4
click at [341, 60] on div "Resolución del caso Alt r" at bounding box center [338, 57] width 50 height 14
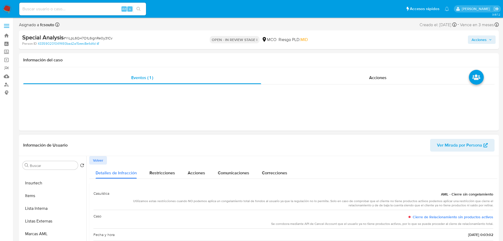
drag, startPoint x: 99, startPoint y: 161, endPoint x: 105, endPoint y: 164, distance: 7.2
click at [100, 161] on span "Volver" at bounding box center [98, 159] width 10 height 7
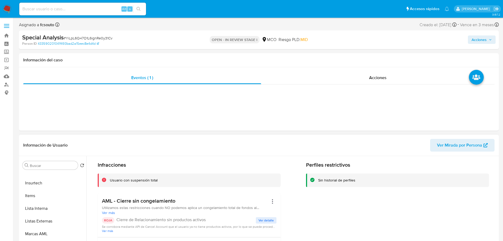
scroll to position [26, 0]
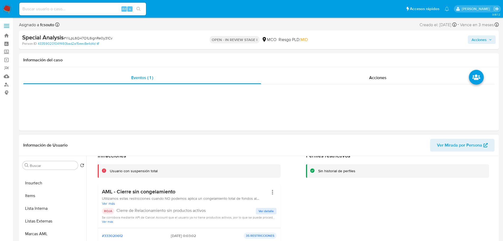
drag, startPoint x: 179, startPoint y: 190, endPoint x: 102, endPoint y: 187, distance: 76.7
click at [102, 187] on div "AML - Cierre sin congelamiento Utilizamos estas restricciones cuando NO podemos…" at bounding box center [189, 206] width 183 height 44
drag, startPoint x: 479, startPoint y: 36, endPoint x: 470, endPoint y: 42, distance: 10.6
click at [479, 36] on span "Acciones" at bounding box center [479, 39] width 15 height 8
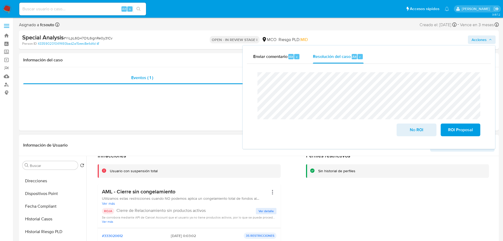
scroll to position [0, 0]
drag, startPoint x: 43, startPoint y: 186, endPoint x: 30, endPoint y: 184, distance: 13.7
click at [42, 186] on button "KYC" at bounding box center [51, 190] width 62 height 13
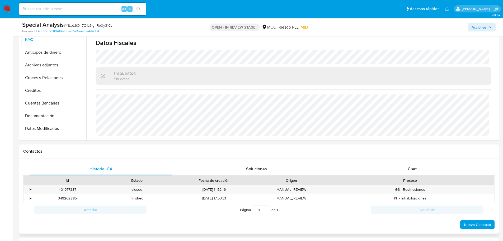
scroll to position [53, 0]
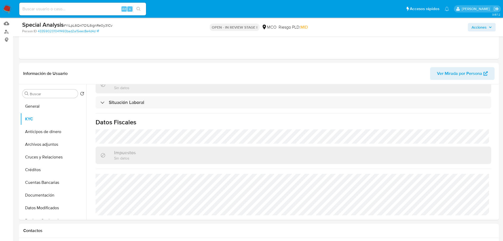
click at [480, 28] on span "Acciones" at bounding box center [479, 27] width 15 height 8
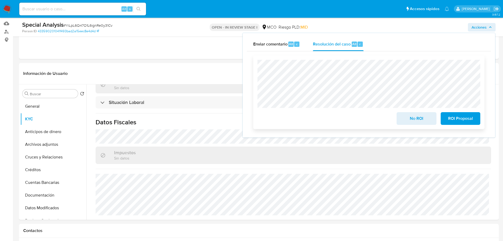
click at [468, 118] on span "ROI Proposal" at bounding box center [461, 118] width 26 height 12
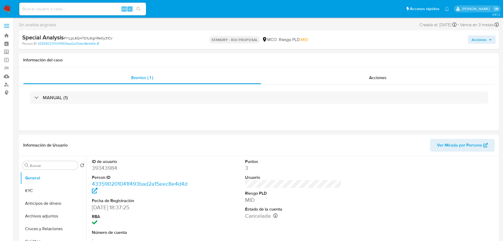
select select "10"
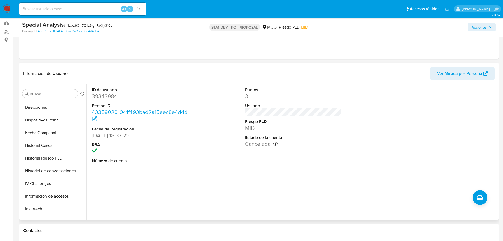
scroll to position [211, 0]
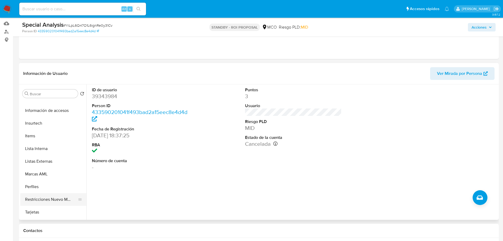
click at [54, 196] on button "Restricciones Nuevo Mundo" at bounding box center [51, 199] width 62 height 13
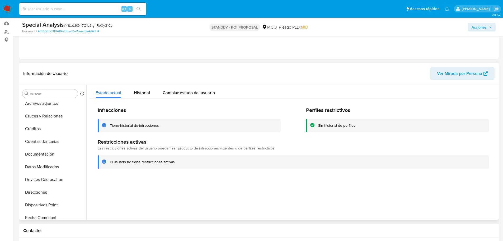
scroll to position [0, 0]
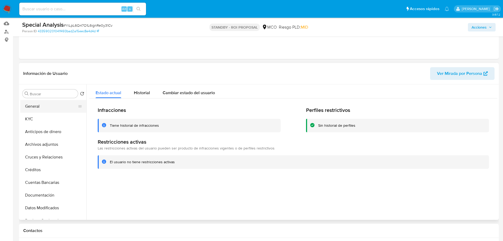
click at [38, 109] on button "General" at bounding box center [51, 106] width 62 height 13
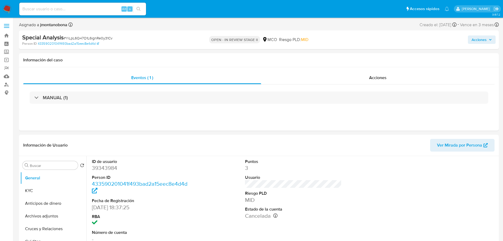
select select "10"
click at [43, 6] on input at bounding box center [82, 9] width 127 height 7
paste input "2061687298"
type input "2061687298"
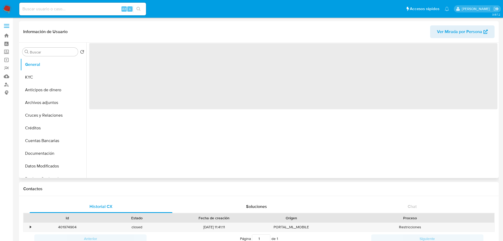
select select "10"
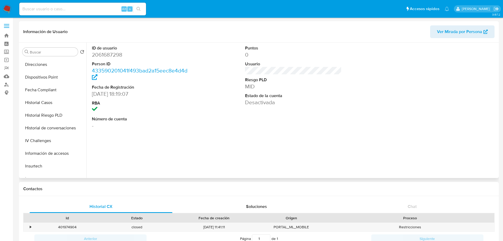
scroll to position [223, 0]
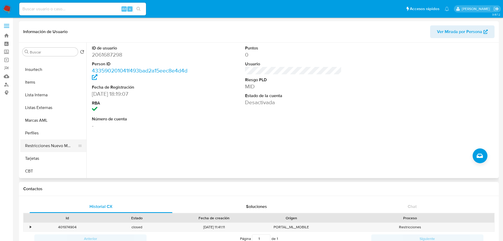
click at [60, 144] on button "Restricciones Nuevo Mundo" at bounding box center [51, 145] width 62 height 13
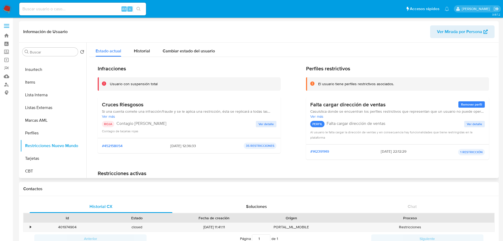
click at [267, 124] on span "Ver detalle" at bounding box center [266, 123] width 15 height 5
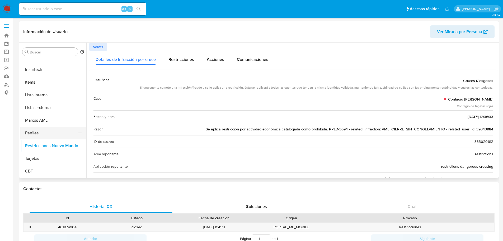
click at [52, 135] on button "Perfiles" at bounding box center [51, 132] width 62 height 13
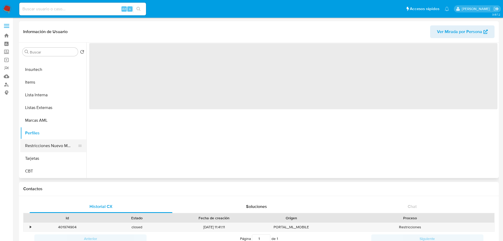
click at [52, 146] on button "Restricciones Nuevo Mundo" at bounding box center [51, 145] width 62 height 13
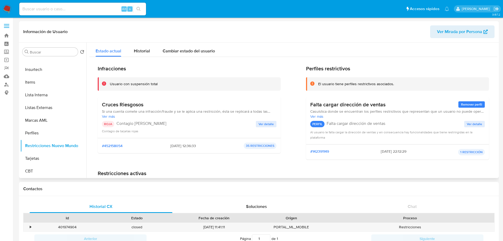
click at [270, 123] on span "Ver detalle" at bounding box center [266, 123] width 15 height 5
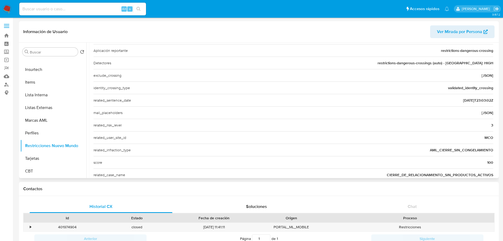
scroll to position [0, 0]
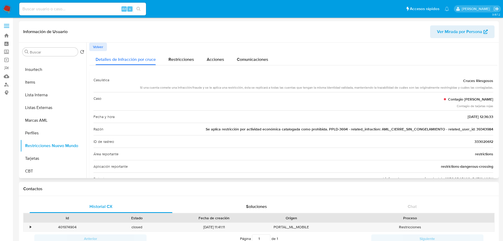
click at [93, 46] on button "Volver" at bounding box center [98, 47] width 18 height 8
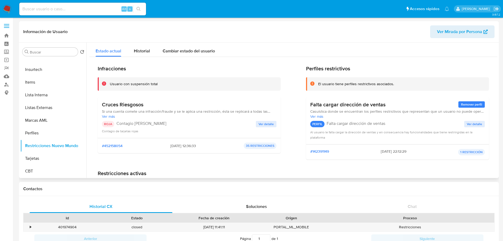
drag, startPoint x: 146, startPoint y: 104, endPoint x: 102, endPoint y: 105, distance: 43.8
click at [102, 105] on h3 "Cruces Riesgosos" at bounding box center [189, 104] width 175 height 7
click at [49, 158] on button "Tarjetas" at bounding box center [51, 158] width 62 height 13
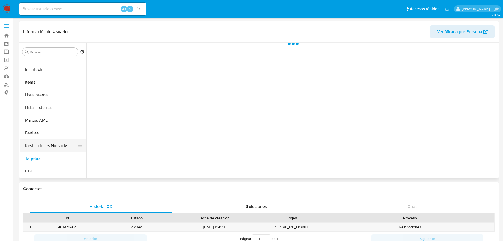
click at [51, 147] on button "Restricciones Nuevo Mundo" at bounding box center [51, 145] width 62 height 13
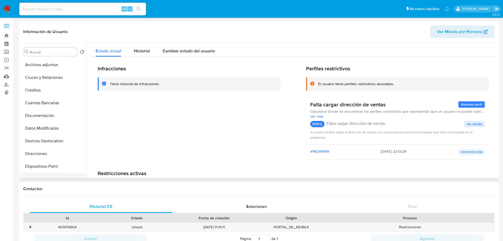
scroll to position [79, 0]
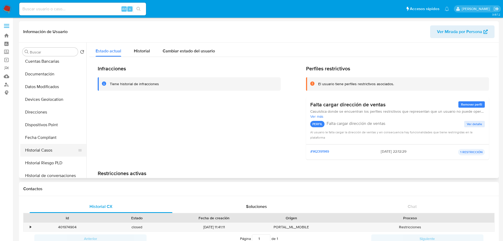
click at [60, 149] on button "Historial Casos" at bounding box center [51, 150] width 62 height 13
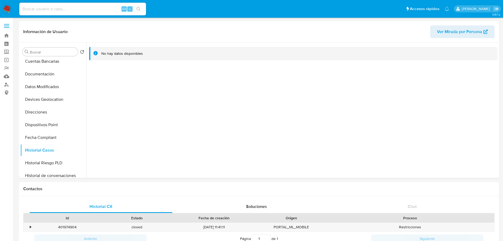
click at [7, 8] on img at bounding box center [7, 8] width 9 height 9
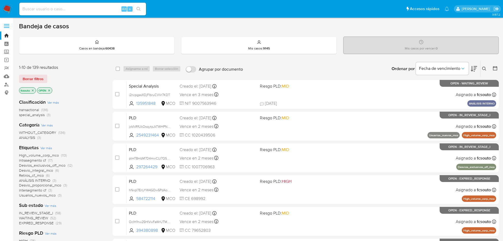
click at [2, 9] on nav "Pausado Ver notificaciones Alt s Accesos rápidos Presiona las siguientes teclas…" at bounding box center [251, 9] width 503 height 18
click at [6, 8] on img at bounding box center [7, 8] width 9 height 9
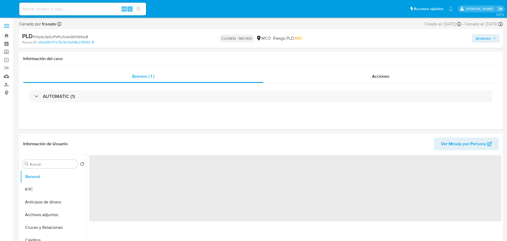
select select "10"
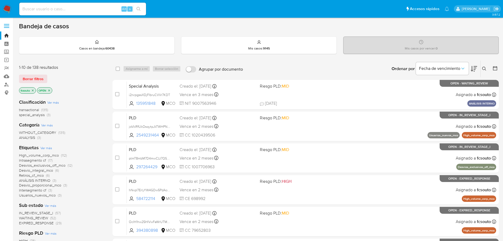
click at [471, 67] on icon at bounding box center [474, 68] width 6 height 6
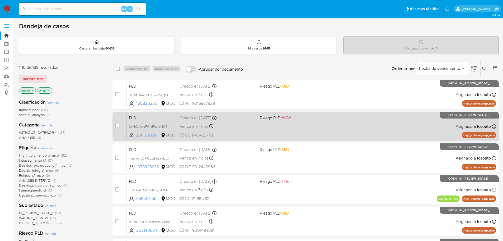
click at [260, 131] on div "PLD 6eHOvyqxrFCrsF6vkvNQ6uZ0 256669196 MCO Riesgo PLD: HIGH Creado el: [DATE] C…" at bounding box center [311, 126] width 369 height 27
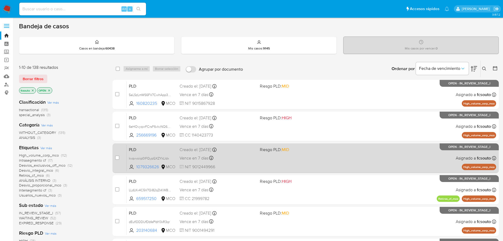
click at [250, 154] on div "Vence en 7 días Vence el 10/09/2025 07:05:57" at bounding box center [218, 157] width 76 height 7
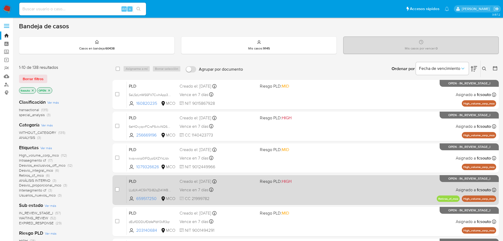
click at [260, 192] on div "PLD LLdLKv4C5V7Qi82qZkKWBrTa 659517250 MCO Riesgo PLD: HIGH Creado el: 12/06/20…" at bounding box center [311, 189] width 369 height 27
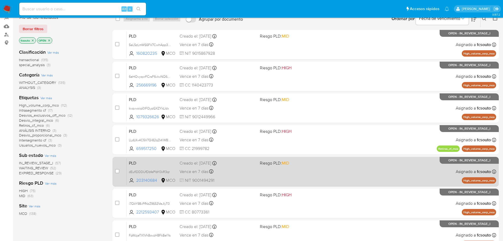
scroll to position [53, 0]
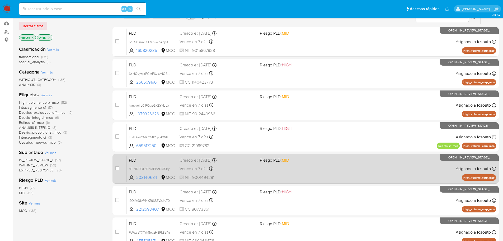
click at [243, 170] on div "Vence en 7 días Vence el 10/09/2025 07:06:31" at bounding box center [218, 168] width 76 height 7
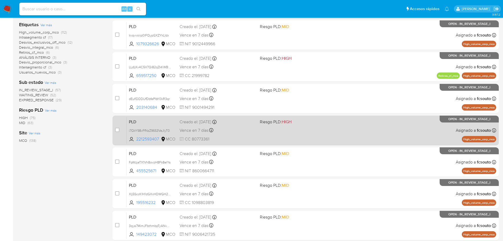
scroll to position [132, 0]
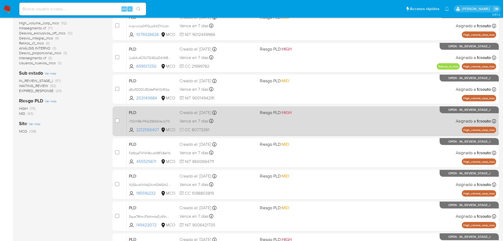
click at [254, 123] on div "Vence en 7 días Vence el 10/09/2025 07:06:34" at bounding box center [218, 120] width 76 height 7
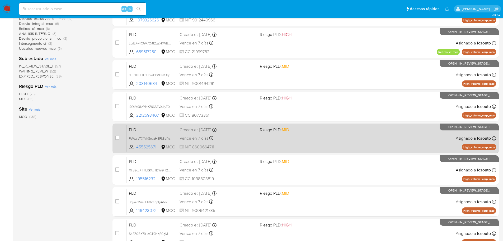
scroll to position [176, 0]
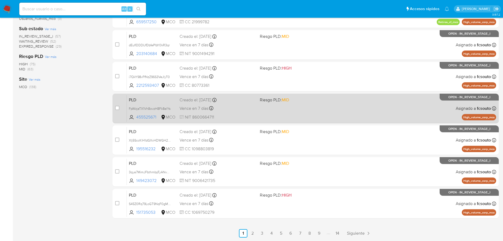
click at [224, 114] on span "NIT 8600664711" at bounding box center [218, 117] width 76 height 6
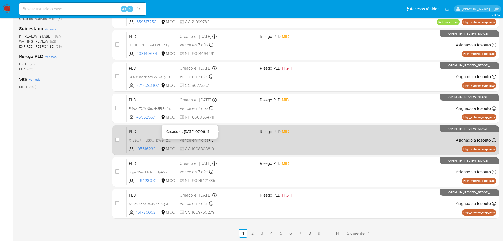
click at [228, 135] on div "PLD Xlj5SccKlH1dGXxHDWGH2EFH 195516232 MCO Riesgo PLD: MID Creado el: 12/06/202…" at bounding box center [311, 139] width 369 height 27
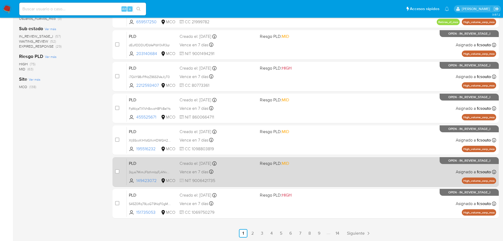
click at [236, 179] on span "NIT 9006421735" at bounding box center [218, 180] width 76 height 6
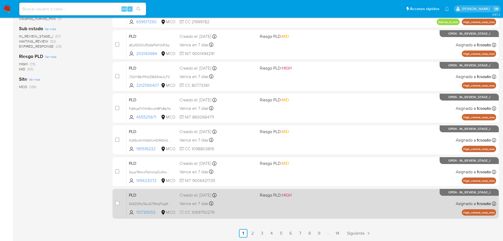
click at [240, 208] on div "PLD S45Z0Rq79LoGT9NqF0gMNm3X 151735053 MCO Riesgo PLD: HIGH Creado el: 12/06/20…" at bounding box center [311, 203] width 369 height 27
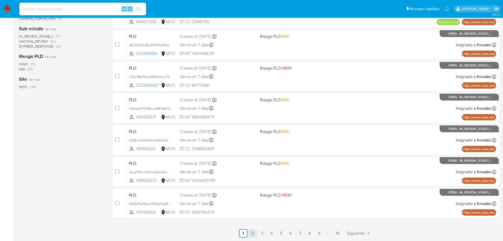
click at [252, 231] on link "2" at bounding box center [252, 233] width 8 height 8
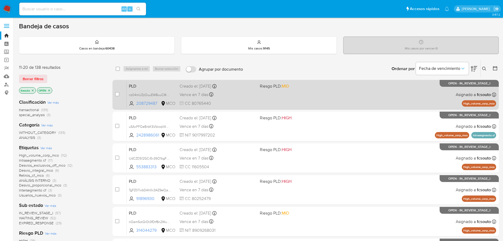
click at [255, 93] on div "Vence en 7 días Vence el 10/09/2025 07:06:51" at bounding box center [218, 94] width 76 height 7
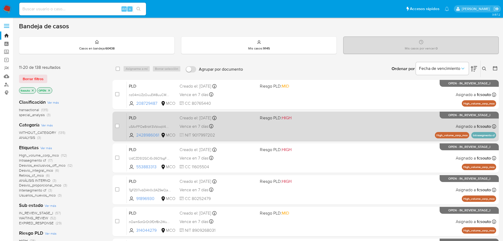
click at [247, 132] on div "PLD u5AxFFOeBrbKSVbIoqV4W0iM 2428986061 MCO Riesgo PLD: HIGH Creado el: 12/06/2…" at bounding box center [311, 126] width 369 height 27
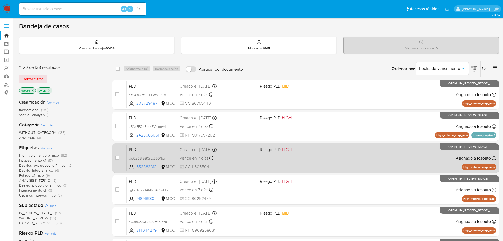
click at [250, 157] on div "Vence en 7 días Vence el 10/09/2025 07:07:10" at bounding box center [218, 157] width 76 height 7
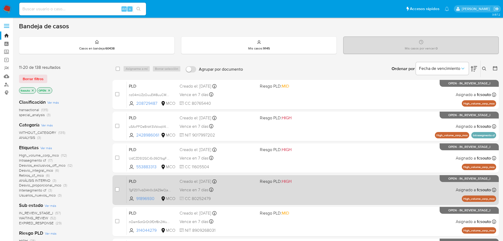
click at [268, 188] on div "PLD TgFZ07wbDAh0c3AZ9eOjs0Ja 91896930 MCO Riesgo PLD: HIGH Creado el: 12/06/202…" at bounding box center [311, 189] width 369 height 27
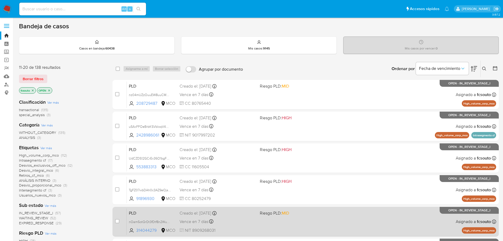
click at [247, 218] on div "Vence en 7 días Vence el 10/09/2025 07:07:17" at bounding box center [218, 221] width 76 height 7
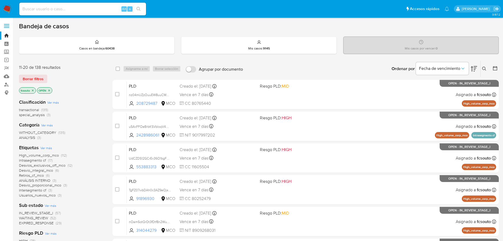
scroll to position [26, 0]
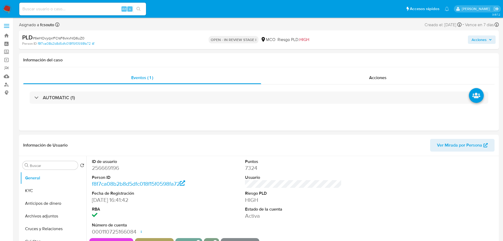
select select "10"
click at [109, 170] on dd "256669196" at bounding box center [140, 167] width 97 height 7
copy dd "256669196"
click at [100, 168] on dd "256669196" at bounding box center [140, 167] width 97 height 7
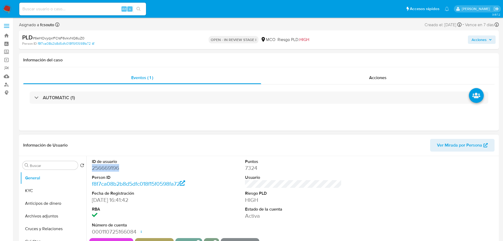
click at [100, 167] on dd "256669196" at bounding box center [140, 167] width 97 height 7
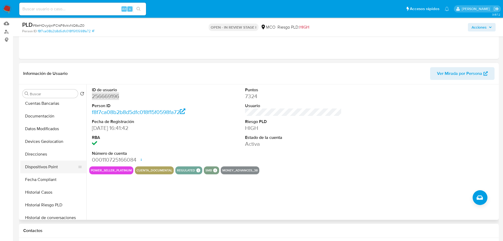
scroll to position [79, 0]
click at [53, 189] on button "Historial Casos" at bounding box center [51, 191] width 62 height 13
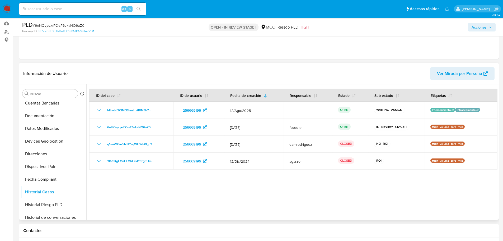
click at [210, 186] on div at bounding box center [291, 151] width 411 height 135
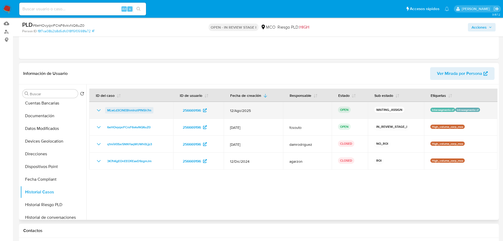
drag, startPoint x: 158, startPoint y: 111, endPoint x: 106, endPoint y: 108, distance: 52.4
click at [106, 108] on div "MLwLd3ClNEBhmInztPfN5h7m" at bounding box center [131, 110] width 71 height 6
click at [154, 115] on td "MLwLd3ClNEBhmInztPfN5h7m" at bounding box center [131, 110] width 84 height 17
drag, startPoint x: 156, startPoint y: 111, endPoint x: 107, endPoint y: 111, distance: 49.1
click at [107, 111] on div "MLwLd3ClNEBhmInztPfN5h7m" at bounding box center [131, 110] width 71 height 6
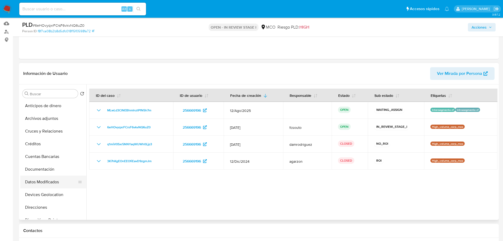
scroll to position [0, 0]
click at [40, 120] on button "KYC" at bounding box center [51, 118] width 62 height 13
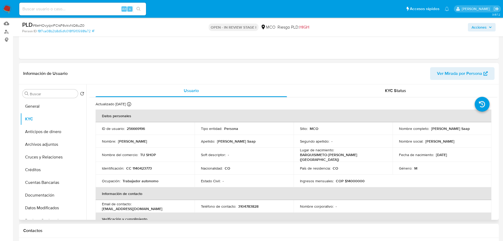
click at [133, 129] on p "256669196" at bounding box center [136, 128] width 18 height 5
copy p "256669196"
click at [137, 127] on p "256669196" at bounding box center [136, 128] width 18 height 5
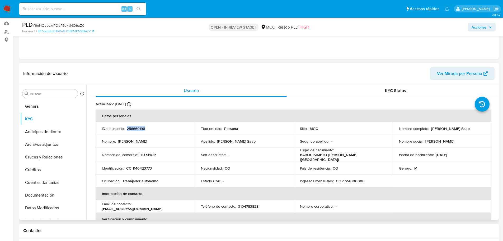
click at [135, 126] on p "256669196" at bounding box center [136, 128] width 18 height 5
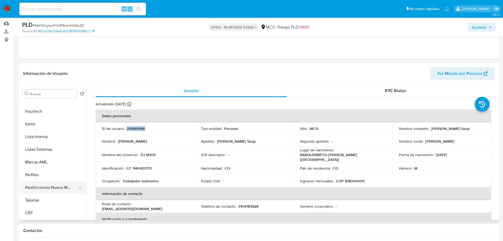
click at [52, 185] on button "Restricciones Nuevo Mundo" at bounding box center [51, 187] width 62 height 13
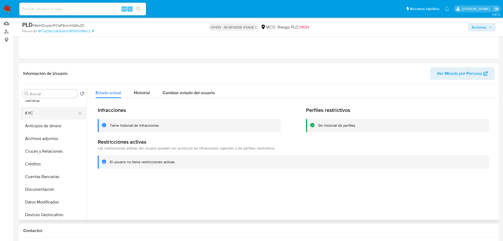
scroll to position [0, 0]
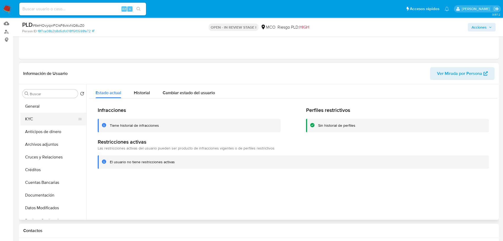
click at [40, 118] on button "KYC" at bounding box center [51, 118] width 62 height 13
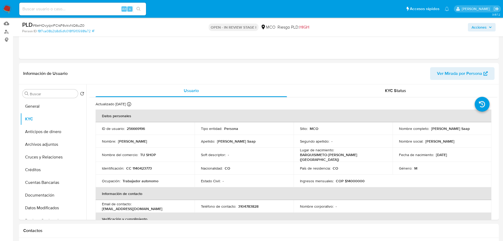
click at [487, 26] on span "Acciones" at bounding box center [482, 27] width 20 height 7
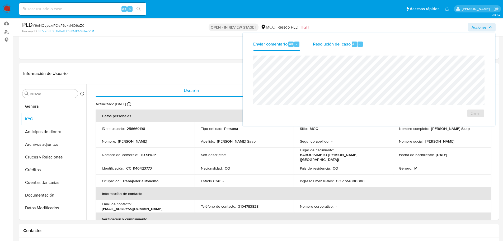
click at [320, 48] on div "Resolución del caso Alt r" at bounding box center [338, 44] width 50 height 14
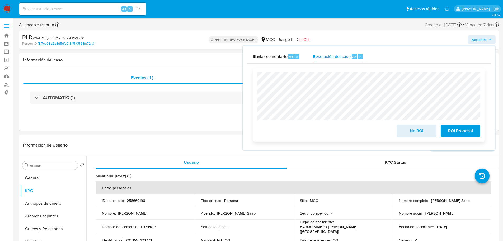
click at [309, 122] on div "No ROI ROI Proposal" at bounding box center [368, 104] width 223 height 65
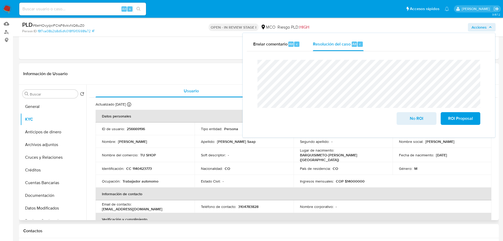
scroll to position [53, 0]
click at [267, 187] on th "Información de contacto" at bounding box center [294, 193] width 396 height 13
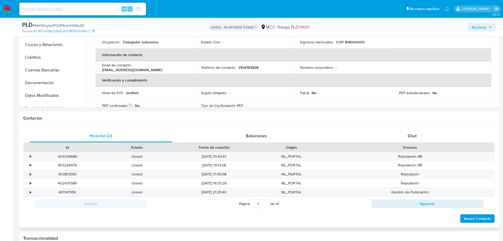
scroll to position [185, 0]
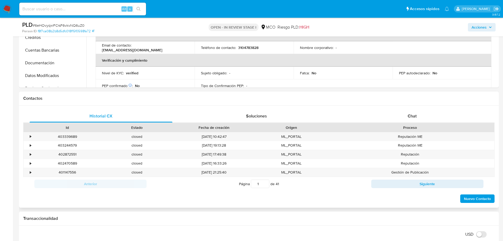
drag, startPoint x: 413, startPoint y: 114, endPoint x: 304, endPoint y: 124, distance: 109.5
click at [413, 114] on span "Chat" at bounding box center [412, 116] width 9 height 6
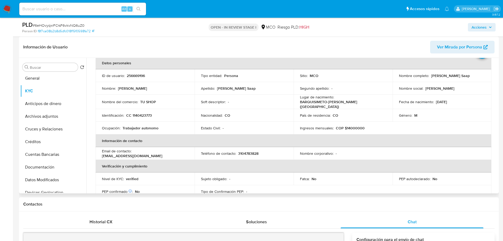
scroll to position [0, 0]
click at [51, 169] on button "Documentación" at bounding box center [51, 168] width 62 height 13
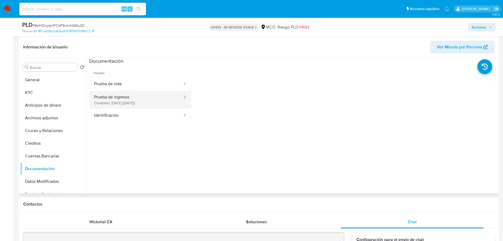
click at [119, 103] on button "Prueba de ingresos Completo: 25/02/2025 (hace 6 meses)" at bounding box center [136, 100] width 94 height 18
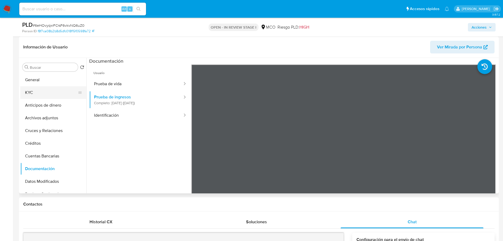
scroll to position [26, 0]
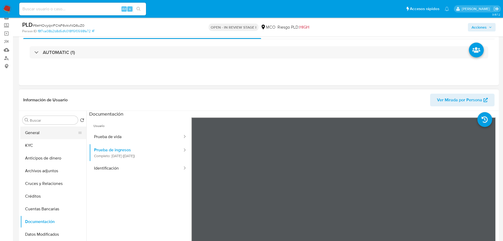
click at [41, 131] on button "General" at bounding box center [51, 132] width 62 height 13
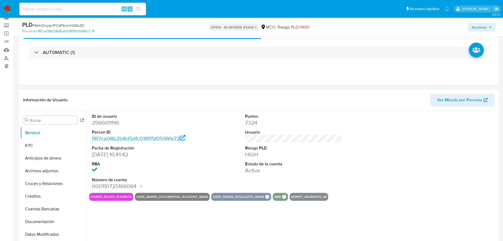
click at [108, 121] on dd "256669196" at bounding box center [140, 122] width 97 height 7
copy dd "256669196"
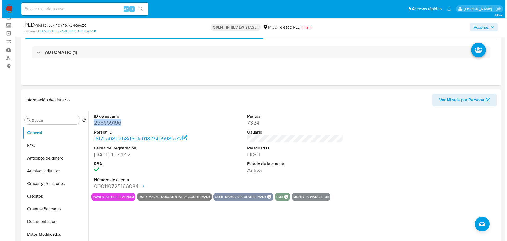
scroll to position [53, 0]
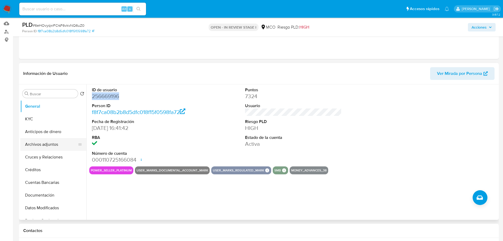
click at [57, 140] on button "Archivos adjuntos" at bounding box center [51, 144] width 62 height 13
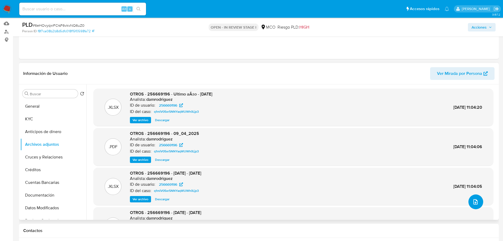
click at [469, 199] on button "upload-file" at bounding box center [475, 201] width 15 height 15
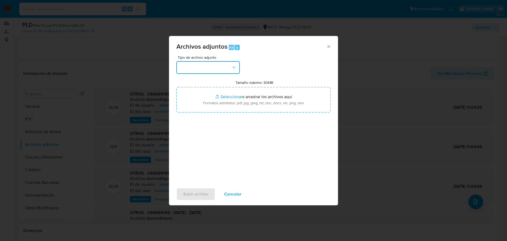
click at [238, 68] on button "button" at bounding box center [207, 67] width 63 height 13
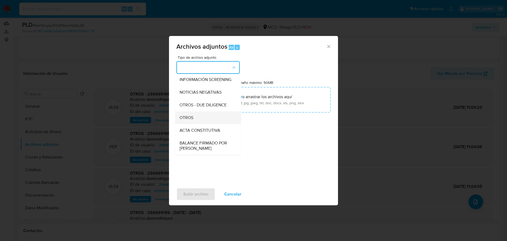
click at [201, 120] on div "OTROS" at bounding box center [207, 117] width 54 height 13
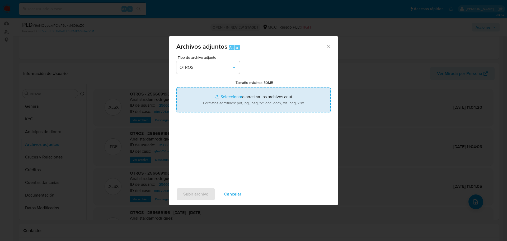
click at [247, 102] on input "Tamaño máximo: 50MB Seleccionar archivos" at bounding box center [253, 99] width 154 height 25
type input "C:\fakepath\256669196 - 3_9_2025.pdf"
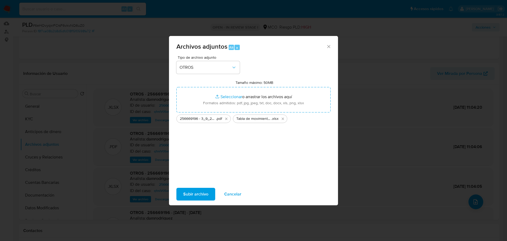
click at [198, 196] on span "Subir archivo" at bounding box center [195, 194] width 25 height 12
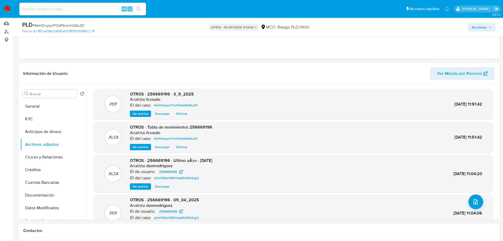
click at [487, 25] on span "Acciones" at bounding box center [482, 27] width 20 height 7
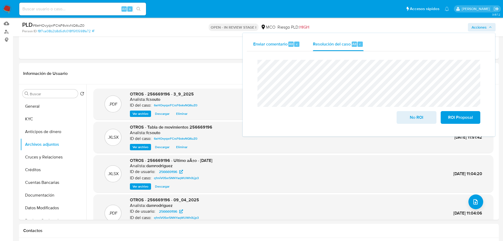
click at [250, 48] on div "Enviar comentario Alt c Resolución del caso Alt r Cierre de caso No ROI ROI Pro…" at bounding box center [369, 84] width 244 height 95
click at [412, 116] on span "No ROI" at bounding box center [417, 117] width 26 height 12
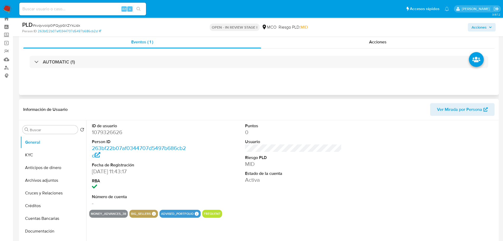
scroll to position [26, 0]
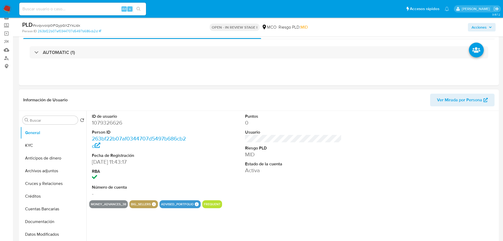
select select "10"
click at [109, 124] on dd "1079326626" at bounding box center [140, 122] width 97 height 7
copy dd "1079326626"
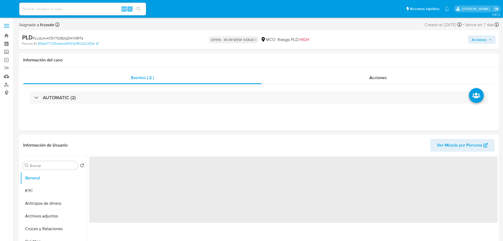
select select "10"
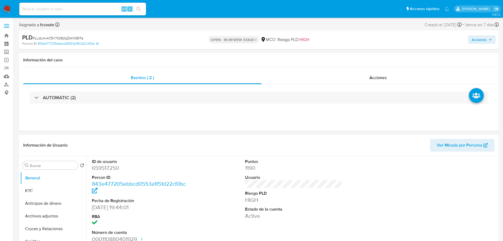
click at [109, 172] on dl "ID de usuario 659517250 Person ID 843e477205ebbcd0553a1f51d22cf0bc Fecha de Reg…" at bounding box center [140, 200] width 97 height 84
click at [111, 169] on dd "659517250" at bounding box center [140, 167] width 97 height 7
copy dd "659517250"
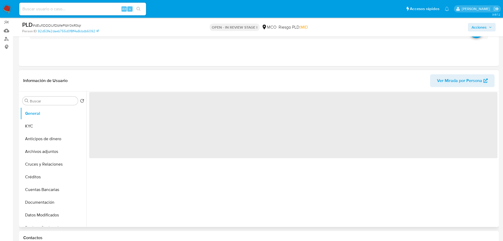
scroll to position [53, 0]
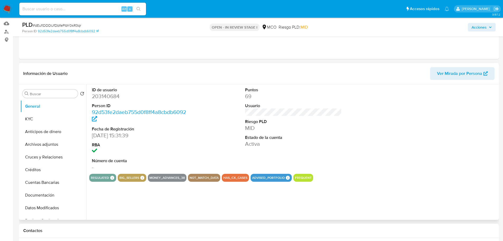
select select "10"
click at [111, 96] on dd "203140684" at bounding box center [140, 95] width 97 height 7
copy dd "203140684"
click at [109, 97] on dd "203140684" at bounding box center [140, 95] width 97 height 7
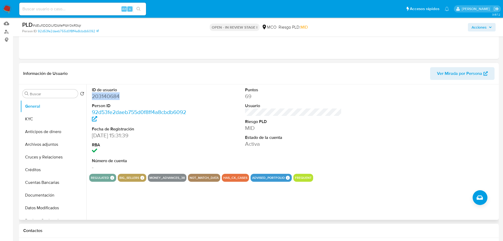
click at [109, 97] on dd "203140684" at bounding box center [140, 95] width 97 height 7
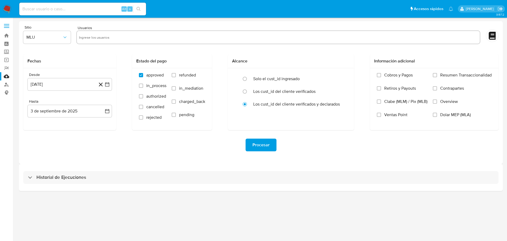
click at [127, 37] on input "text" at bounding box center [278, 37] width 399 height 8
paste input "203140684"
type input "203140684"
click at [58, 36] on span "MLU" at bounding box center [44, 37] width 36 height 5
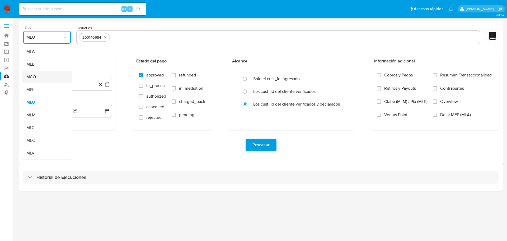
click at [53, 78] on div "MCO" at bounding box center [45, 77] width 38 height 13
click at [173, 75] on input "refunded" at bounding box center [174, 75] width 4 height 4
checkbox input "true"
click at [173, 102] on input "charged_back" at bounding box center [174, 101] width 4 height 4
checkbox input "true"
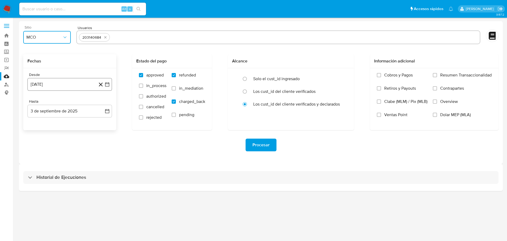
click at [109, 86] on icon "button" at bounding box center [107, 84] width 4 height 4
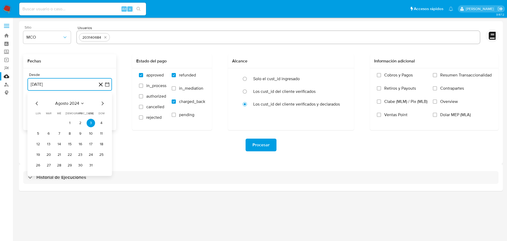
click at [35, 104] on icon "Mes anterior" at bounding box center [37, 103] width 6 height 6
click at [102, 102] on icon "Mes siguiente" at bounding box center [102, 103] width 6 height 6
click at [91, 133] on button "13" at bounding box center [91, 133] width 8 height 8
click at [107, 112] on icon "button" at bounding box center [107, 110] width 5 height 5
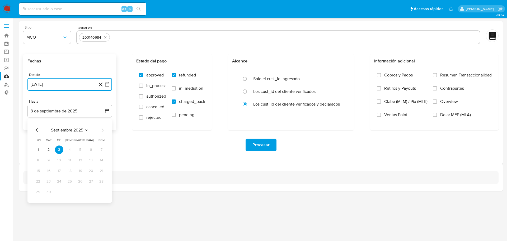
click at [39, 130] on icon "Mes anterior" at bounding box center [37, 130] width 6 height 6
click at [38, 130] on icon "Mes anterior" at bounding box center [37, 130] width 6 height 6
click at [71, 171] on button "12" at bounding box center [69, 170] width 8 height 8
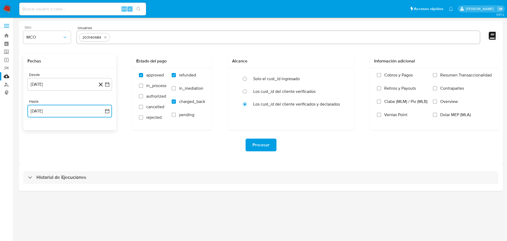
click at [142, 38] on input "text" at bounding box center [295, 37] width 366 height 8
type input "2212593407"
paste input "455525671"
type input "455525671"
paste input "195516232"
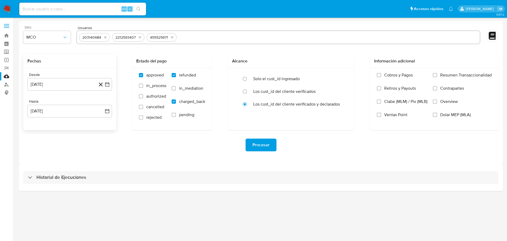
type input "195516232"
paste input "149423072"
type input "149423072"
paste input "151735053"
type input "151735053"
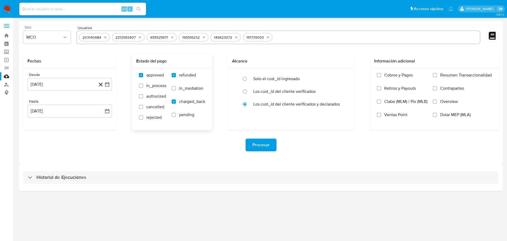
paste input "208729487"
type input "208729487"
paste input "2428986061"
type input "2428986061"
paste input "553883313"
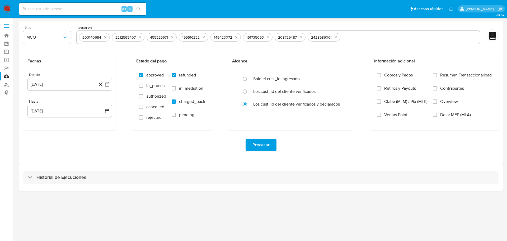
type input "553883313"
paste input "91896930"
type input "91896930"
click at [256, 147] on span "Procesar" at bounding box center [260, 145] width 17 height 12
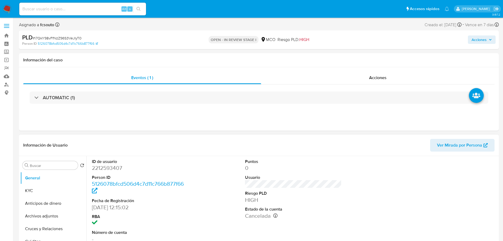
select select "10"
click at [114, 169] on dd "2212593407" at bounding box center [140, 167] width 97 height 7
copy dd "2212593407"
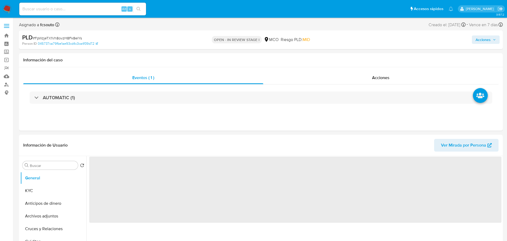
select select "10"
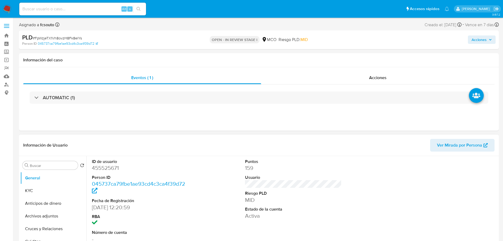
click at [111, 166] on dd "455525671" at bounding box center [140, 167] width 97 height 7
copy dd "455525671"
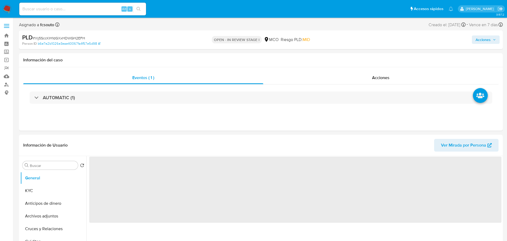
select select "10"
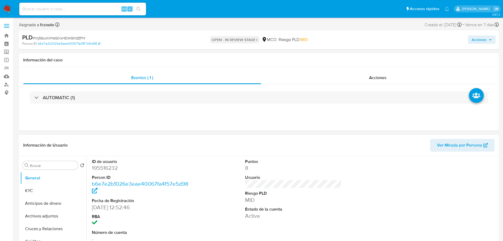
click at [106, 166] on dd "195516232" at bounding box center [140, 167] width 97 height 7
copy dd "195516232"
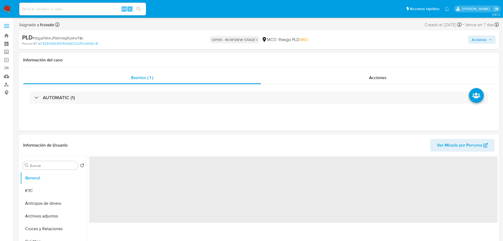
select select "10"
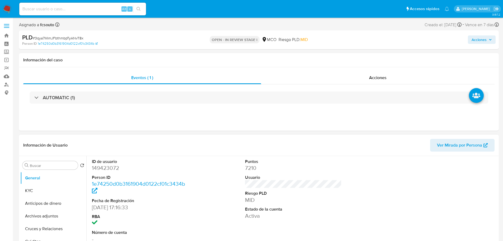
click at [107, 167] on dd "149423072" at bounding box center [140, 167] width 97 height 7
copy dd "149423072"
select select "10"
click at [110, 169] on dd "151735053" at bounding box center [140, 167] width 97 height 7
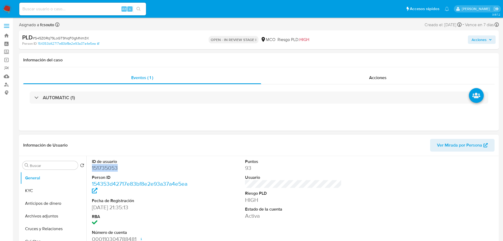
click at [110, 169] on dd "151735053" at bounding box center [140, 167] width 97 height 7
copy dd "151735053"
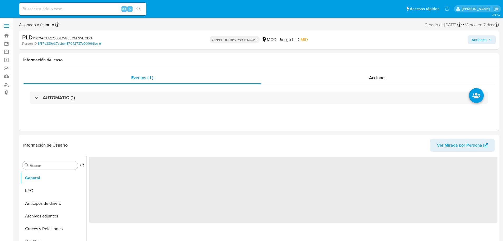
select select "10"
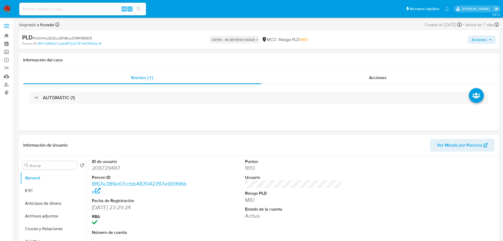
click at [108, 167] on dd "208729487" at bounding box center [140, 167] width 97 height 7
copy dd "208729487"
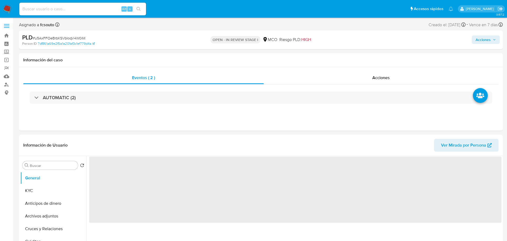
select select "10"
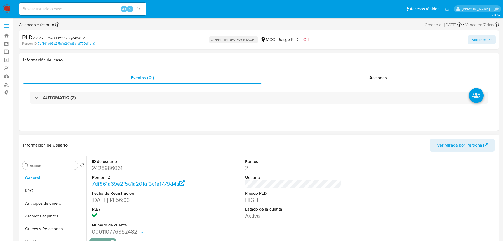
click at [110, 168] on dd "2428986061" at bounding box center [140, 167] width 97 height 7
copy dd "2428986061"
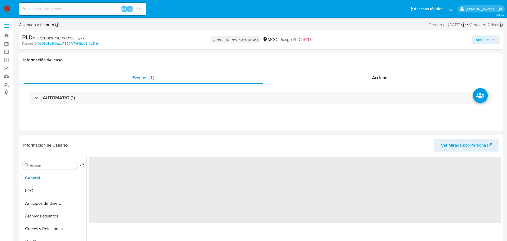
select select "10"
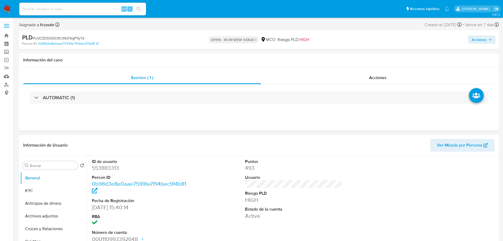
click at [109, 167] on dd "553883313" at bounding box center [140, 167] width 97 height 7
copy dd "553883313"
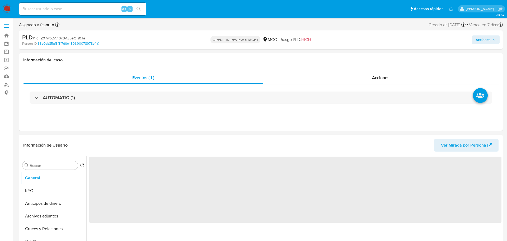
select select "10"
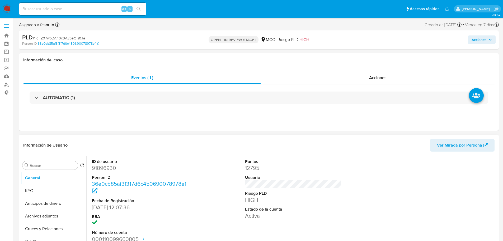
click at [109, 167] on dd "91896930" at bounding box center [140, 167] width 97 height 7
click at [108, 167] on dd "91896930" at bounding box center [140, 167] width 97 height 7
copy dd "91896930"
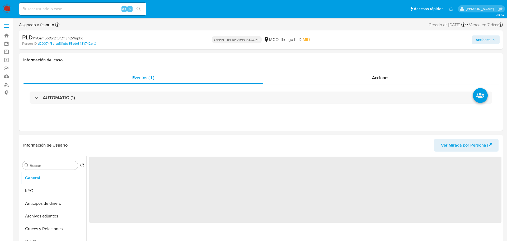
select select "10"
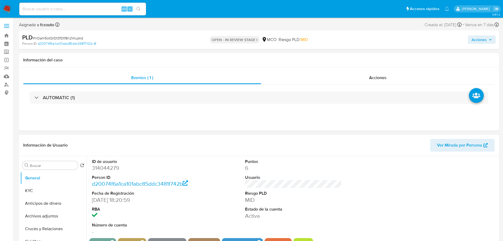
click at [100, 169] on dd "314044279" at bounding box center [140, 167] width 97 height 7
copy dd "314044279"
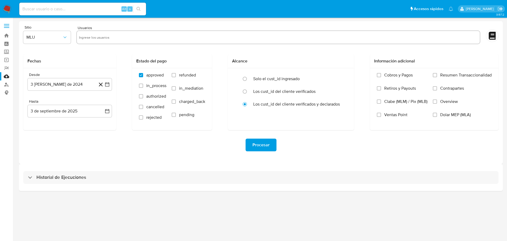
click at [112, 39] on input "text" at bounding box center [278, 37] width 399 height 8
paste input "314044279"
type input "314044279"
click at [67, 35] on button "MLU" at bounding box center [47, 37] width 48 height 13
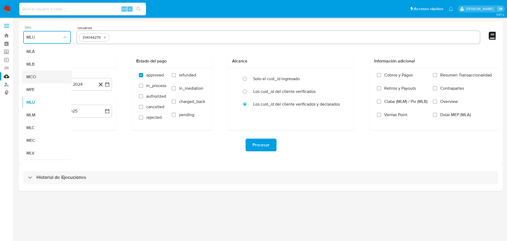
click at [46, 76] on div "MCO" at bounding box center [45, 77] width 38 height 13
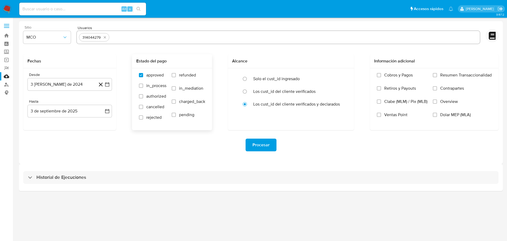
click at [176, 74] on label "refunded" at bounding box center [189, 78] width 34 height 13
click at [176, 74] on input "refunded" at bounding box center [174, 75] width 4 height 4
checkbox input "true"
drag, startPoint x: 174, startPoint y: 101, endPoint x: 142, endPoint y: 98, distance: 32.4
click at [173, 101] on input "charged_back" at bounding box center [174, 101] width 4 height 4
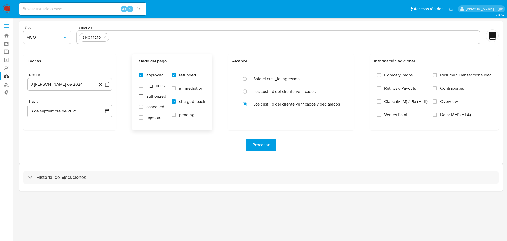
checkbox input "true"
click at [106, 84] on icon "button" at bounding box center [107, 84] width 4 height 4
click at [38, 104] on icon "Mes anterior" at bounding box center [37, 103] width 6 height 6
click at [37, 105] on icon "Mes anterior" at bounding box center [37, 103] width 6 height 6
click at [67, 145] on button "13" at bounding box center [69, 144] width 8 height 8
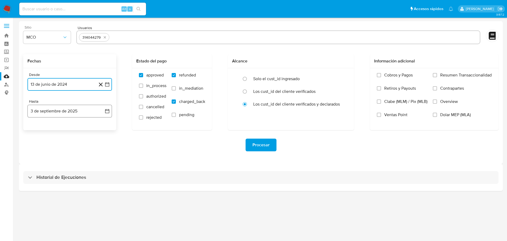
drag, startPoint x: 107, startPoint y: 112, endPoint x: 92, endPoint y: 117, distance: 15.3
click at [105, 113] on icon "button" at bounding box center [107, 110] width 5 height 5
click at [37, 130] on icon "Mes anterior" at bounding box center [37, 130] width 6 height 6
click at [36, 130] on icon "Mes anterior" at bounding box center [37, 130] width 2 height 4
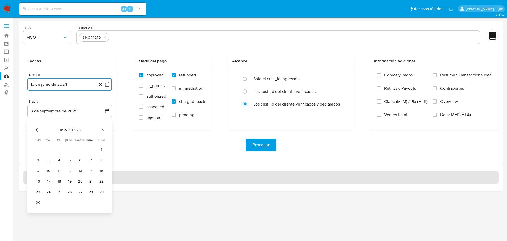
click at [71, 171] on button "12" at bounding box center [69, 170] width 8 height 8
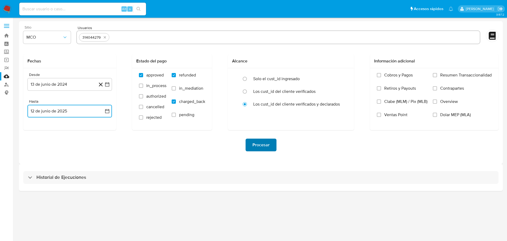
click at [261, 146] on span "Procesar" at bounding box center [260, 145] width 17 height 12
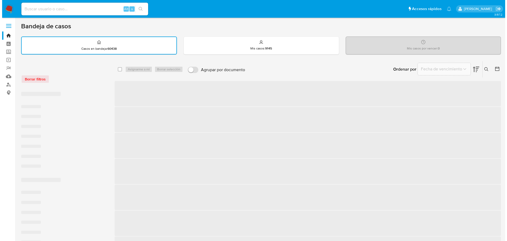
scroll to position [26, 0]
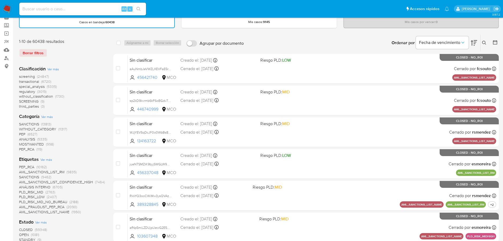
click at [485, 44] on icon at bounding box center [484, 43] width 4 height 4
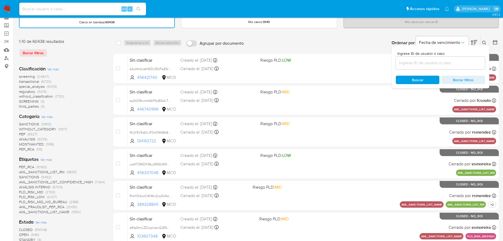
click at [415, 64] on input at bounding box center [440, 62] width 89 height 7
type input "MLwLd3ClNEBhmInztPfN5h7m"
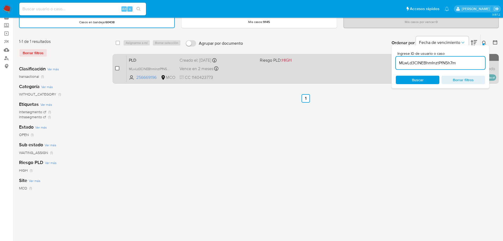
click at [117, 67] on input "checkbox" at bounding box center [117, 68] width 4 height 4
checkbox input "true"
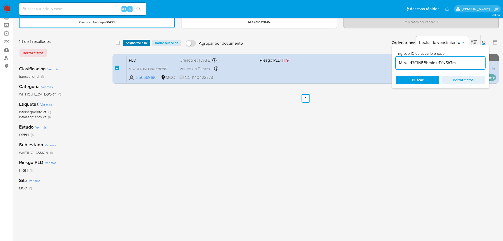
click at [134, 40] on span "Asignarme a mí" at bounding box center [137, 42] width 22 height 5
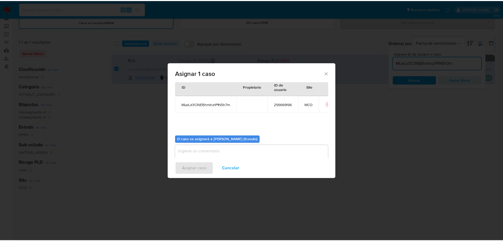
scroll to position [27, 0]
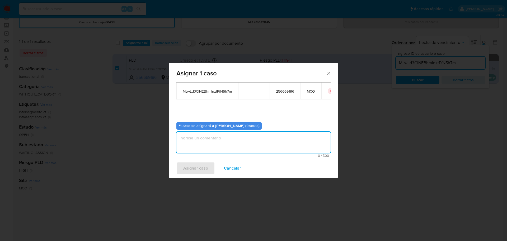
click at [241, 149] on textarea "assign-modal" at bounding box center [253, 142] width 154 height 21
type textarea "Asignación manual"
click at [195, 169] on span "Asignar caso" at bounding box center [195, 168] width 25 height 12
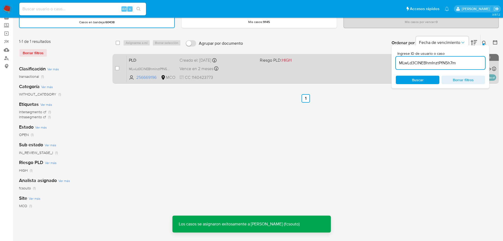
click at [247, 72] on div "Vence en 2 meses Vence el [DATE] 07:06:39" at bounding box center [218, 68] width 76 height 7
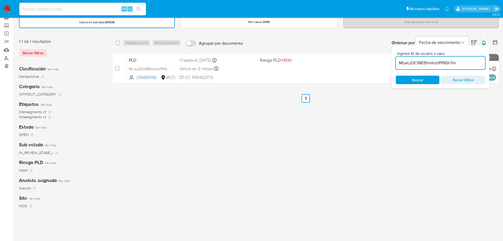
click at [4, 9] on img at bounding box center [7, 8] width 9 height 9
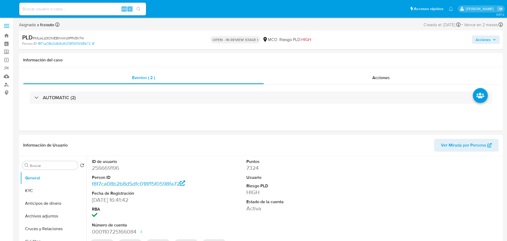
select select "10"
click at [483, 38] on span "Acciones" at bounding box center [479, 39] width 15 height 8
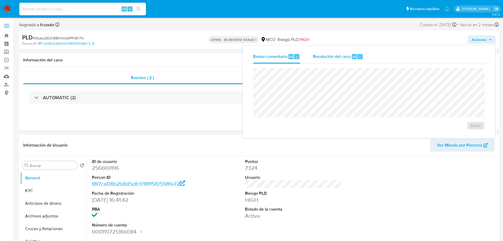
click at [343, 57] on span "Resolución del caso" at bounding box center [332, 56] width 38 height 6
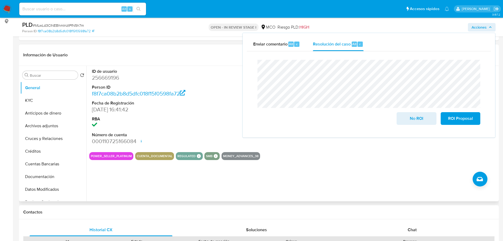
scroll to position [132, 0]
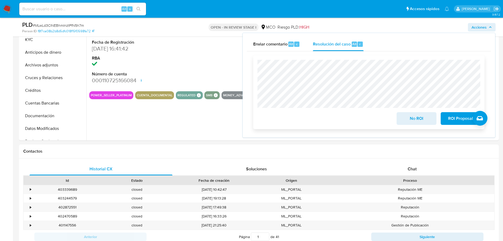
click at [409, 120] on span "No ROI" at bounding box center [417, 118] width 26 height 12
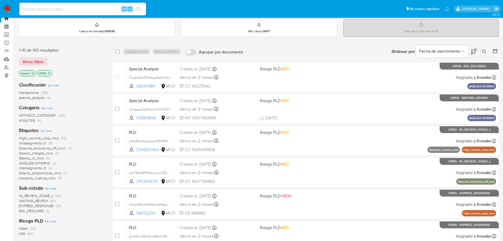
scroll to position [26, 0]
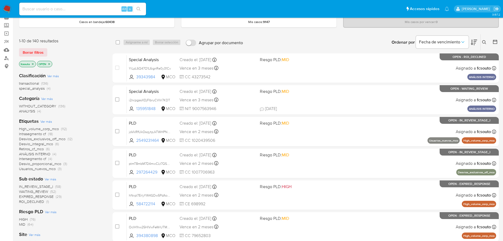
click at [40, 202] on span "ROI_DECLINED" at bounding box center [31, 201] width 25 height 5
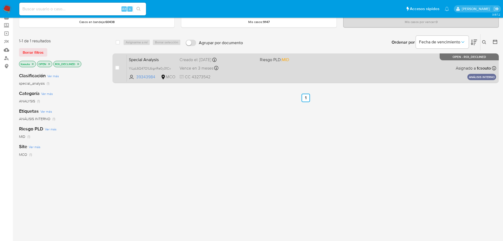
click at [257, 74] on div "Special Analysis YiLpL6Q47O1L6ignRe0y31Cv 39343984 MCO Riesgo PLD: MID Creado e…" at bounding box center [311, 68] width 369 height 27
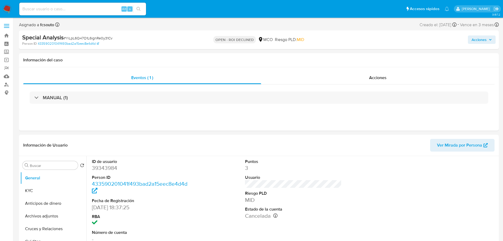
select select "10"
click at [481, 40] on span "Acciones" at bounding box center [479, 39] width 15 height 8
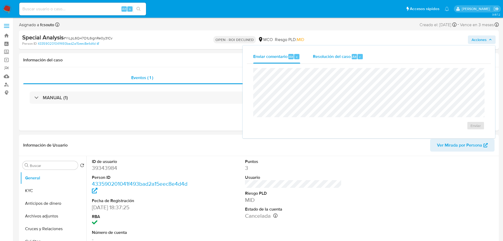
click at [355, 63] on div "Resolución del caso Alt r" at bounding box center [338, 57] width 50 height 14
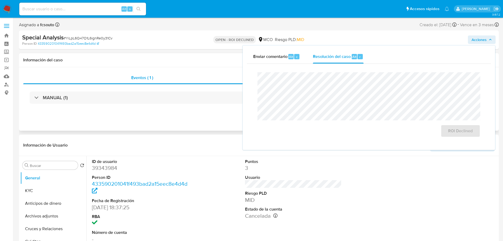
drag, startPoint x: 168, startPoint y: 129, endPoint x: 179, endPoint y: 122, distance: 12.6
click at [169, 129] on div "Eventos ( 1 ) Acciones MANUAL (1)" at bounding box center [259, 98] width 480 height 63
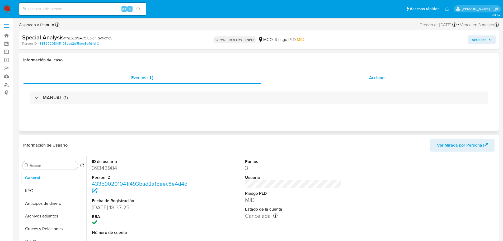
click at [369, 73] on div "Acciones" at bounding box center [377, 77] width 233 height 13
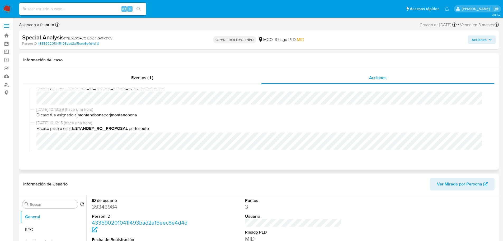
scroll to position [158, 0]
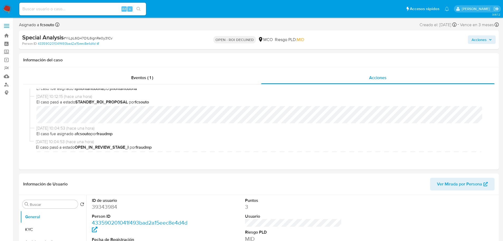
click at [476, 38] on span "Acciones" at bounding box center [479, 39] width 15 height 8
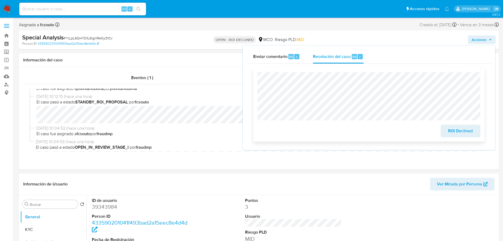
click at [450, 132] on span "ROI Declined" at bounding box center [461, 131] width 26 height 12
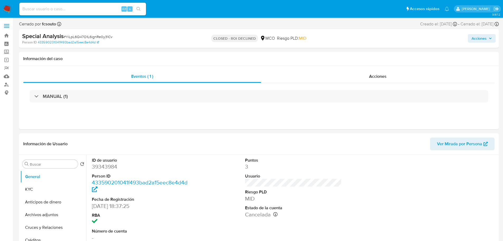
select select "10"
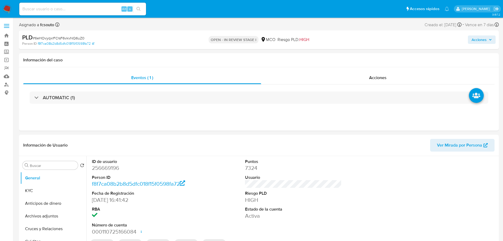
select select "10"
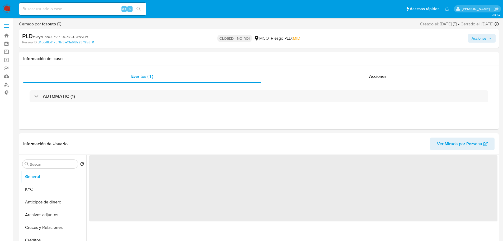
click at [480, 38] on span "Acciones" at bounding box center [479, 38] width 15 height 8
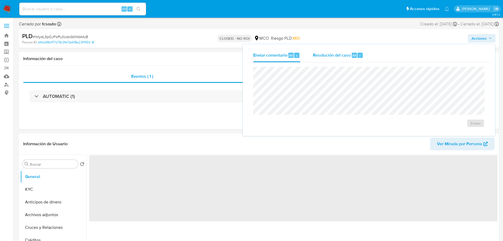
click at [341, 56] on span "Resolución del caso" at bounding box center [332, 55] width 38 height 6
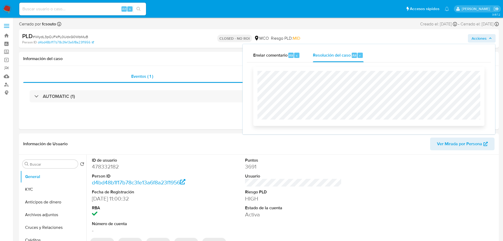
select select "10"
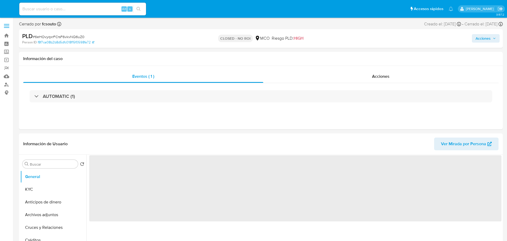
select select "10"
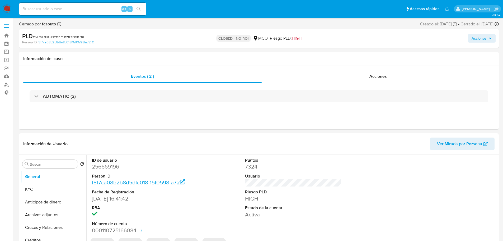
select select "10"
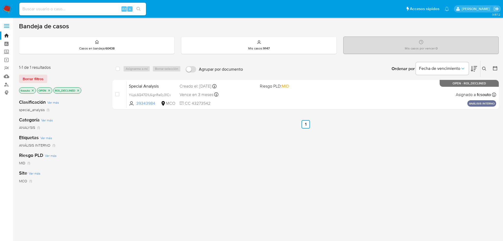
scroll to position [26, 0]
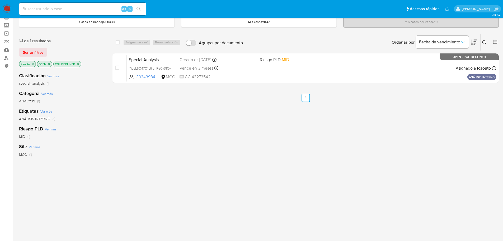
click at [9, 6] on img at bounding box center [7, 8] width 9 height 9
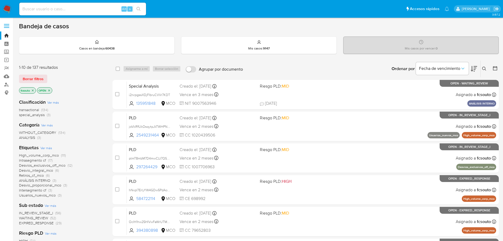
click at [476, 68] on icon at bounding box center [474, 68] width 6 height 6
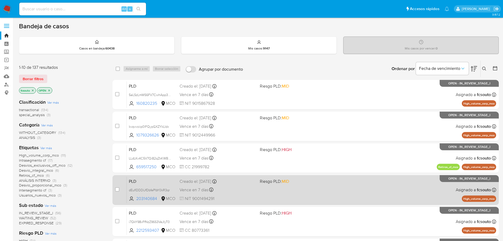
scroll to position [176, 0]
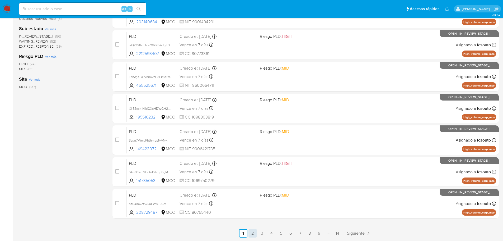
click at [253, 233] on link "2" at bounding box center [252, 233] width 8 height 8
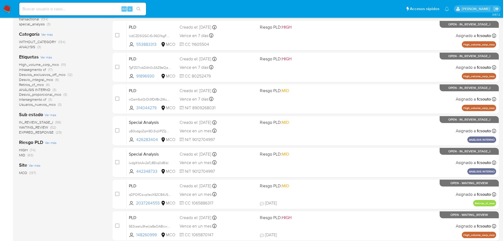
scroll to position [176, 0]
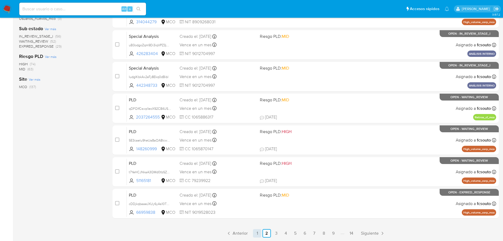
click at [259, 231] on link "1" at bounding box center [257, 233] width 8 height 8
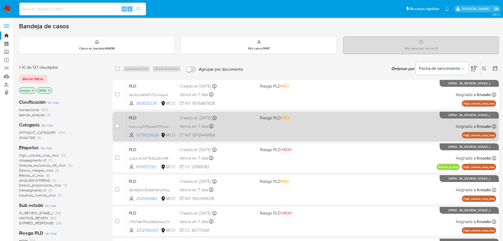
click at [242, 130] on div "PLD kvqvvoiip0lFQypGXZYkLIdx 1079326626 MCO Riesgo PLD: MID Creado el: 12/06/20…" at bounding box center [311, 126] width 369 height 27
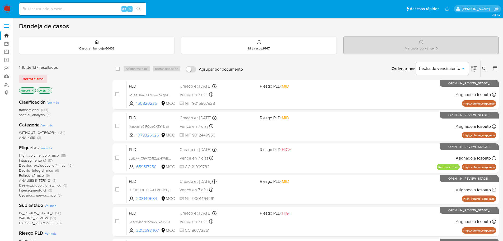
click at [49, 91] on icon "close-filter" at bounding box center [49, 90] width 3 height 3
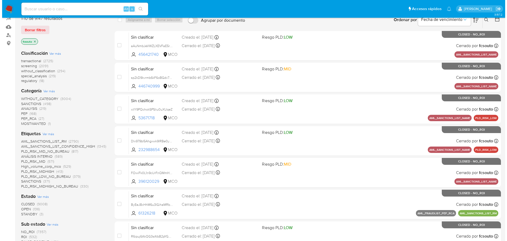
scroll to position [79, 0]
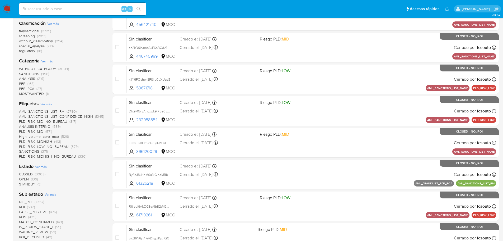
click at [46, 104] on span "Ver más" at bounding box center [46, 103] width 12 height 5
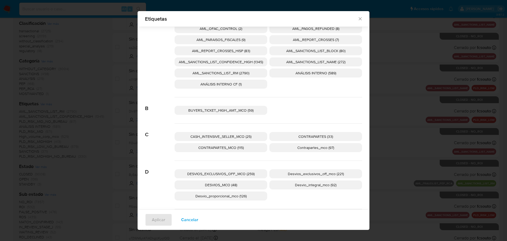
scroll to position [0, 0]
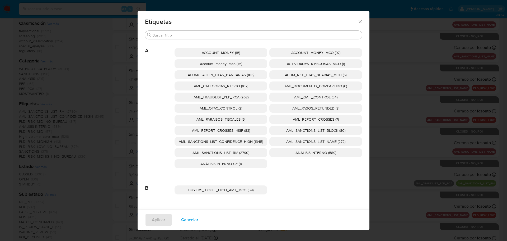
click at [232, 65] on span "Account_money_mco (75)" at bounding box center [221, 63] width 42 height 5
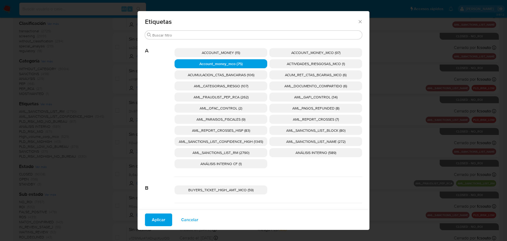
click at [232, 53] on span "ACCOUNT_MONEY (15)" at bounding box center [221, 52] width 38 height 5
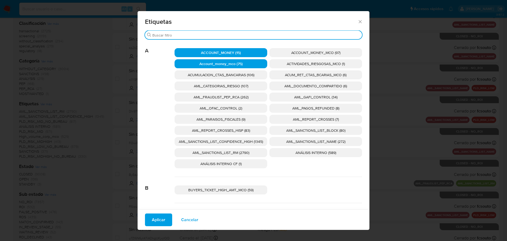
click at [194, 33] on input "Buscar" at bounding box center [256, 35] width 208 height 5
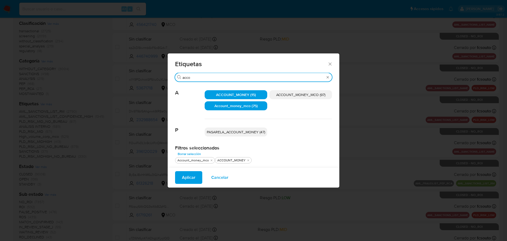
type input "acco"
click at [297, 95] on span "ACCOUNT_MONEY_MCO (97)" at bounding box center [300, 94] width 49 height 5
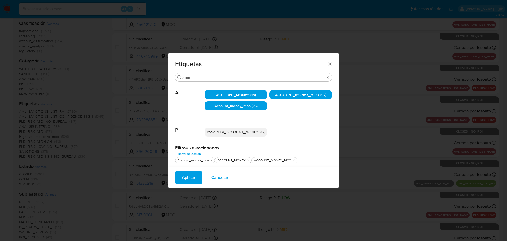
click at [241, 132] on span "PASARELA_ACCOUNT_MONEY (47)" at bounding box center [236, 131] width 58 height 5
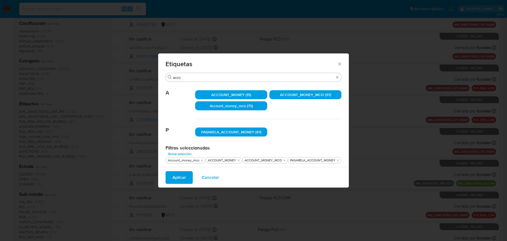
click at [188, 177] on button "Aplicar" at bounding box center [179, 177] width 27 height 13
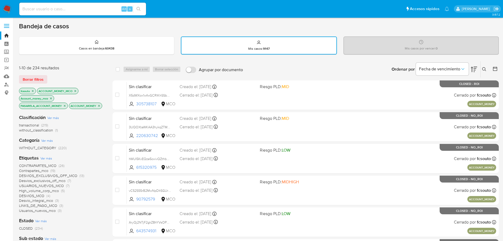
click at [475, 68] on icon at bounding box center [474, 70] width 6 height 6
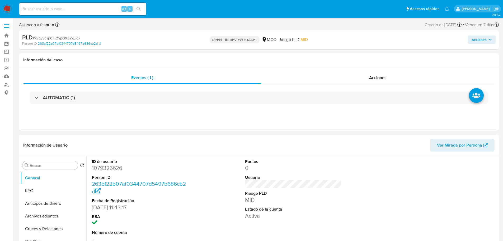
select select "10"
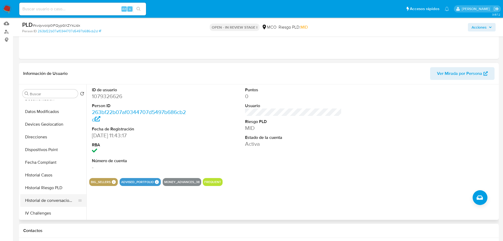
scroll to position [106, 0]
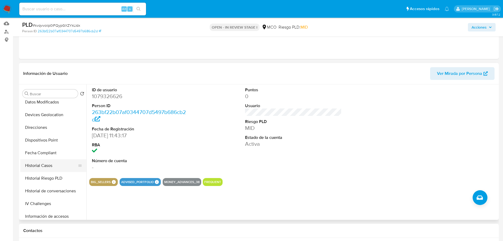
click at [46, 166] on button "Historial Casos" at bounding box center [51, 165] width 62 height 13
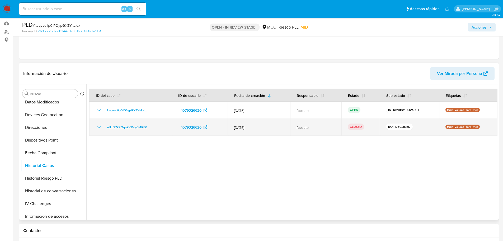
click at [97, 126] on icon "Mostrar/Ocultar" at bounding box center [99, 127] width 6 height 6
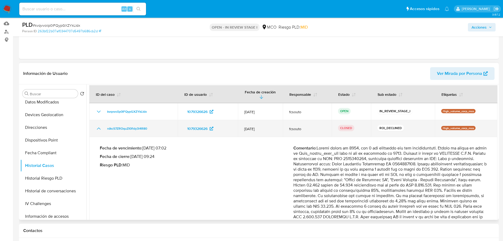
scroll to position [0, 0]
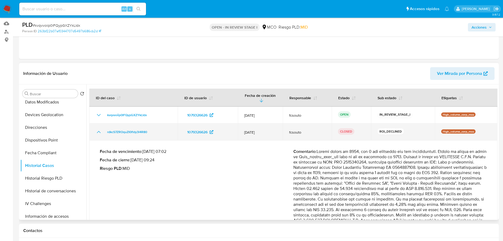
click at [100, 130] on icon "Mostrar/Ocultar" at bounding box center [99, 132] width 6 height 6
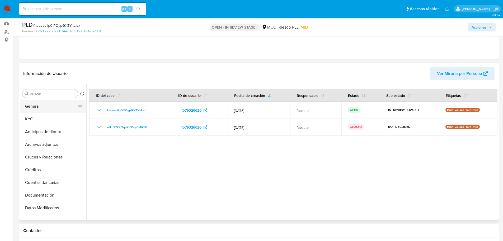
click at [43, 105] on button "General" at bounding box center [51, 106] width 62 height 13
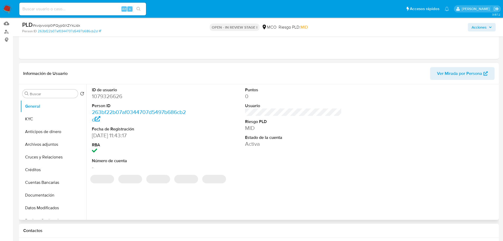
click at [115, 99] on dd "1079326626" at bounding box center [140, 95] width 97 height 7
copy dd "1079326626"
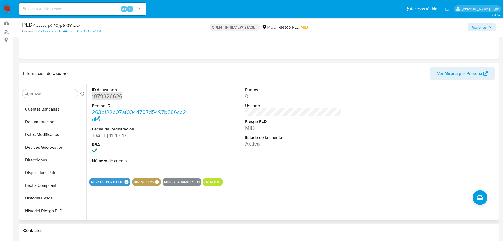
scroll to position [79, 0]
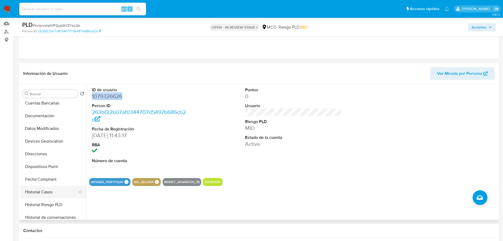
click at [47, 190] on button "Historial Casos" at bounding box center [51, 191] width 62 height 13
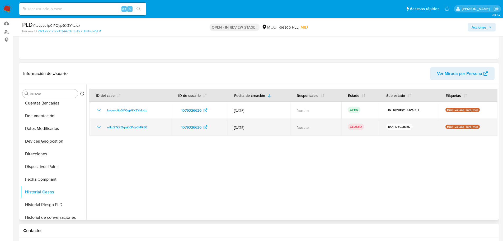
click at [98, 126] on icon "Mostrar/Ocultar" at bounding box center [99, 127] width 6 height 6
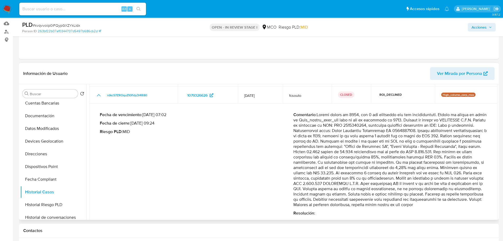
scroll to position [44, 0]
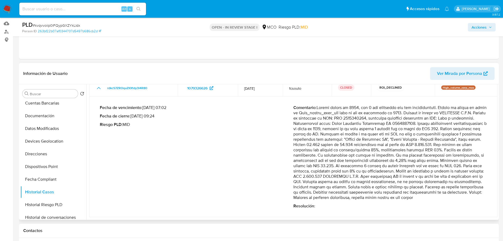
drag, startPoint x: 439, startPoint y: 123, endPoint x: 465, endPoint y: 197, distance: 78.5
click at [465, 197] on p "Comentario :" at bounding box center [390, 152] width 194 height 95
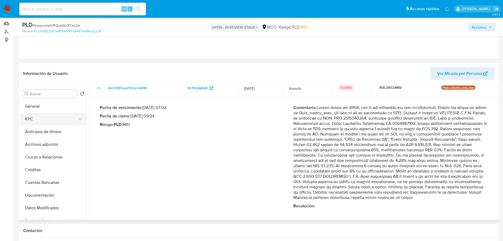
click at [49, 117] on button "KYC" at bounding box center [51, 118] width 62 height 13
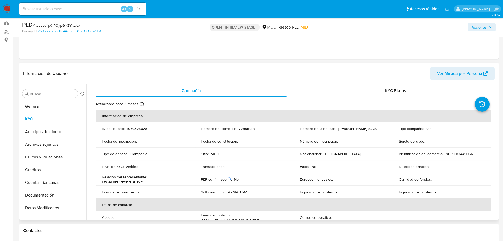
click at [132, 126] on p "1079326626" at bounding box center [137, 128] width 20 height 5
copy p "1079326626"
click at [479, 28] on span "Acciones" at bounding box center [479, 27] width 15 height 8
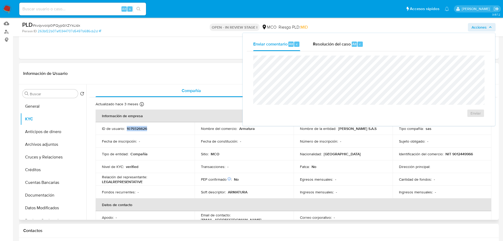
click at [139, 128] on p "1079326626" at bounding box center [137, 128] width 20 height 5
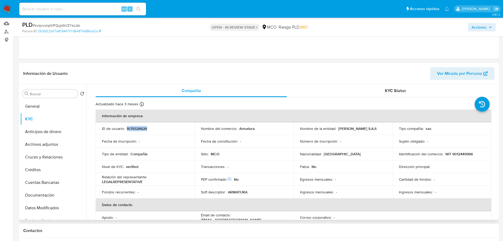
click at [139, 128] on p "1079326626" at bounding box center [137, 128] width 20 height 5
click at [481, 28] on span "Acciones" at bounding box center [479, 27] width 15 height 8
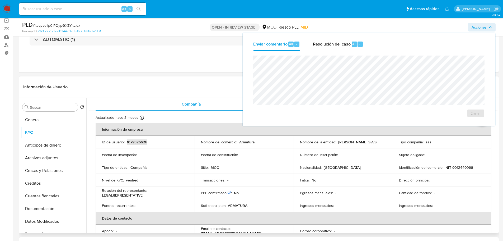
scroll to position [26, 0]
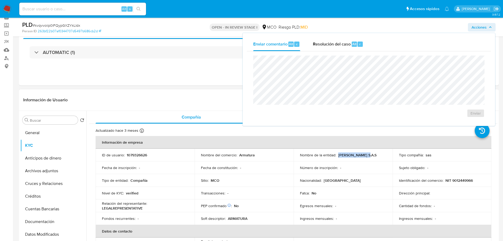
drag, startPoint x: 365, startPoint y: 155, endPoint x: 338, endPoint y: 154, distance: 27.2
click at [338, 154] on div "Nombre de la entidad : CAVALIERI S.A.S" at bounding box center [343, 154] width 86 height 5
copy p "[PERSON_NAME] S.A.S"
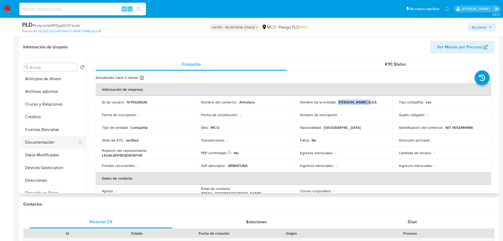
click at [51, 145] on button "Documentación" at bounding box center [51, 142] width 62 height 13
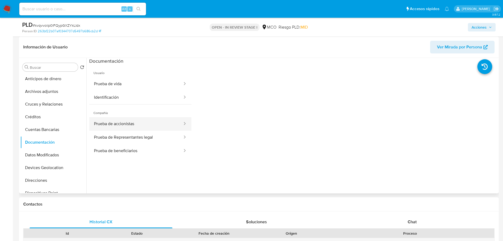
click at [150, 123] on button "Prueba de accionistas" at bounding box center [136, 123] width 94 height 13
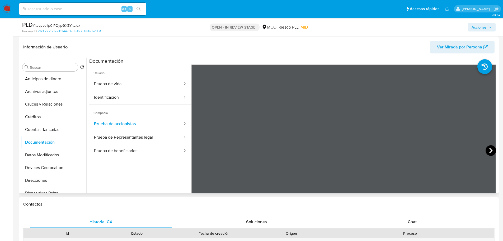
click at [488, 150] on icon at bounding box center [491, 150] width 11 height 11
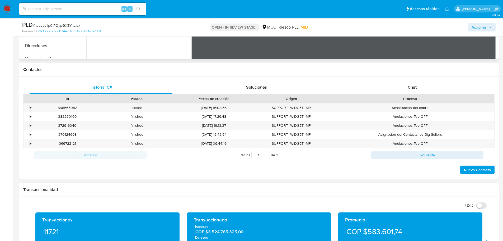
scroll to position [238, 0]
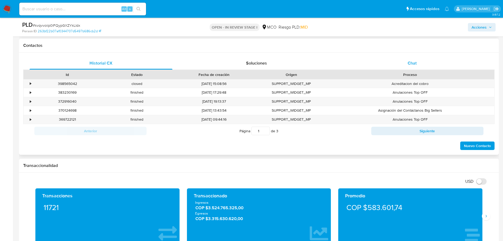
click at [416, 63] on span "Chat" at bounding box center [412, 63] width 9 height 6
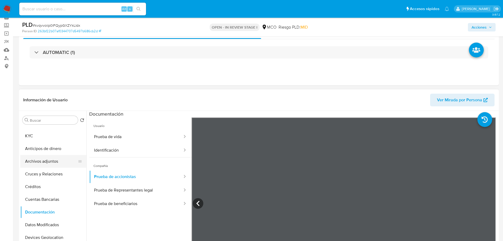
scroll to position [0, 0]
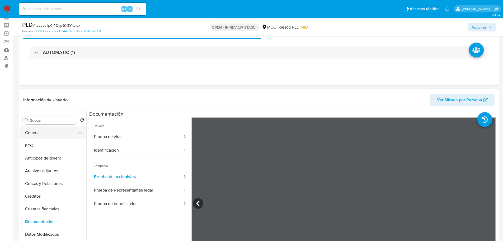
click at [40, 132] on button "General" at bounding box center [51, 132] width 62 height 13
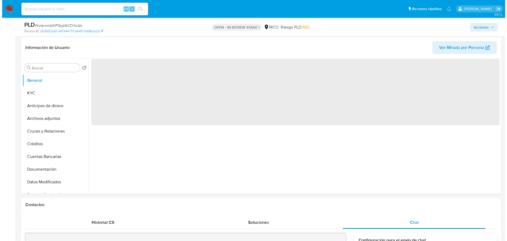
scroll to position [79, 0]
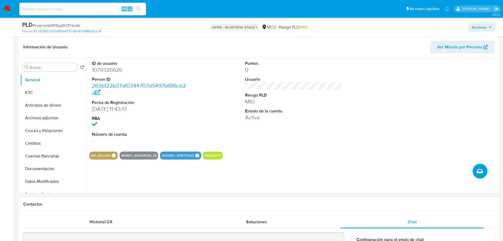
click at [473, 26] on span "Acciones" at bounding box center [479, 27] width 15 height 8
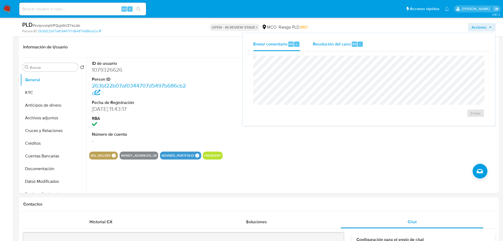
drag, startPoint x: 337, startPoint y: 48, endPoint x: 330, endPoint y: 55, distance: 9.9
click at [337, 47] on div "Resolución del caso Alt r" at bounding box center [338, 44] width 50 height 14
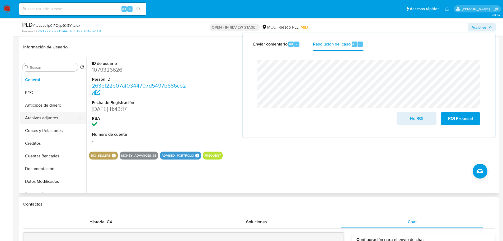
click at [43, 114] on button "Archivos adjuntos" at bounding box center [51, 117] width 62 height 13
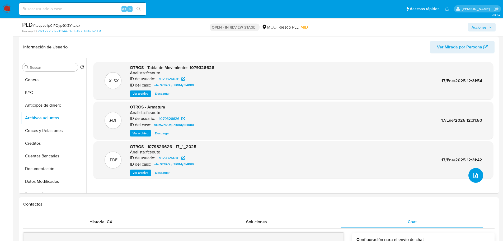
click at [477, 176] on button "upload-file" at bounding box center [475, 175] width 15 height 15
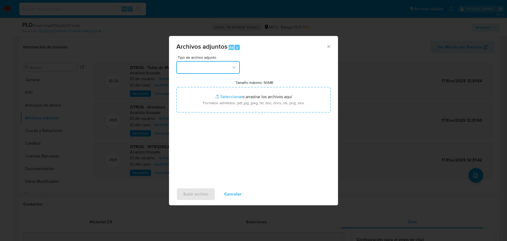
click at [206, 67] on button "button" at bounding box center [207, 67] width 63 height 13
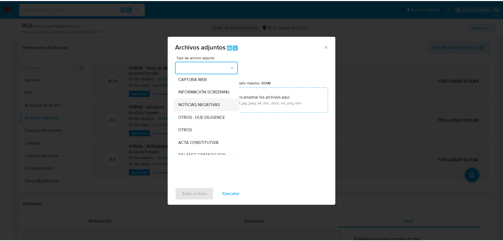
scroll to position [53, 0]
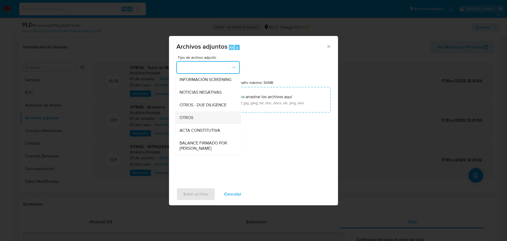
click at [200, 121] on div "OTROS" at bounding box center [207, 117] width 54 height 13
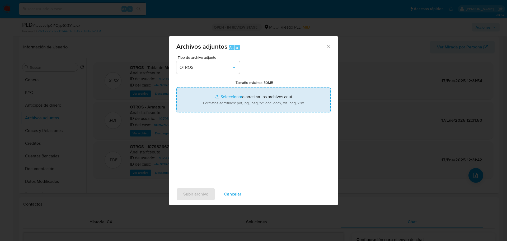
click at [250, 96] on input "Tamaño máximo: 50MB Seleccionar archivos" at bounding box center [253, 99] width 154 height 25
type input "C:\fakepath\1079326626 - 3_9_2025.pdf"
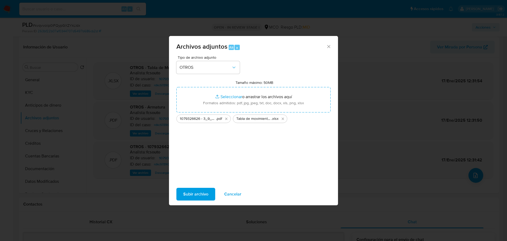
click at [191, 193] on span "Subir archivo" at bounding box center [195, 194] width 25 height 12
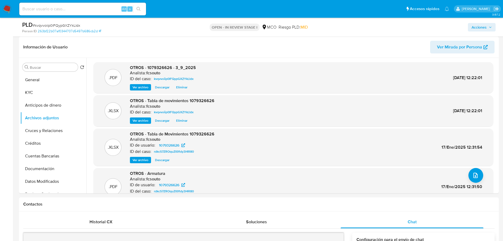
click at [479, 26] on span "Acciones" at bounding box center [479, 27] width 15 height 8
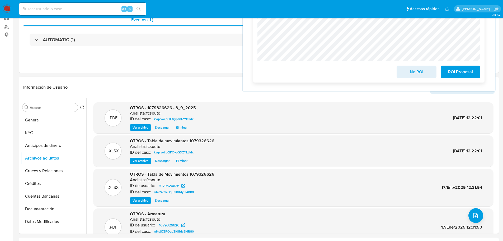
scroll to position [0, 0]
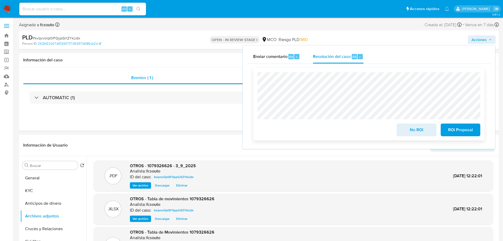
click at [415, 130] on span "No ROI" at bounding box center [417, 130] width 26 height 12
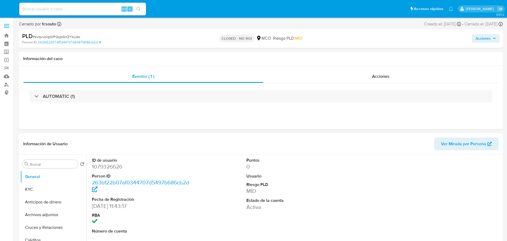
select select "10"
